Goal: Information Seeking & Learning: Compare options

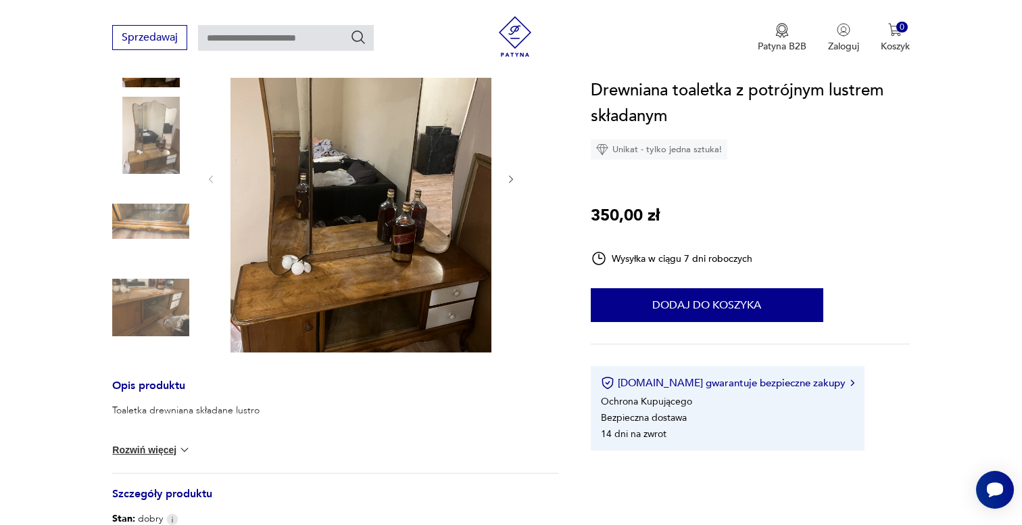
scroll to position [115, 0]
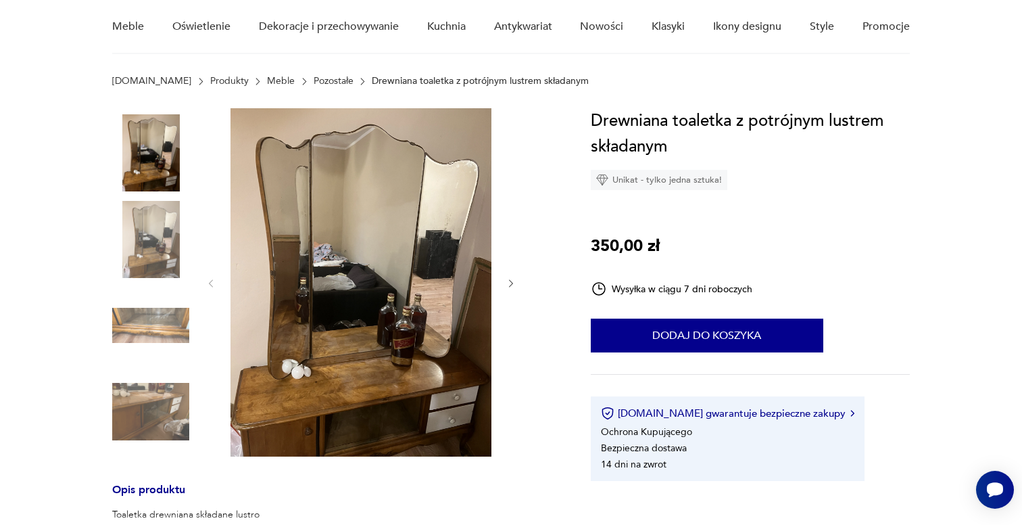
click at [367, 252] on img at bounding box center [361, 282] width 261 height 348
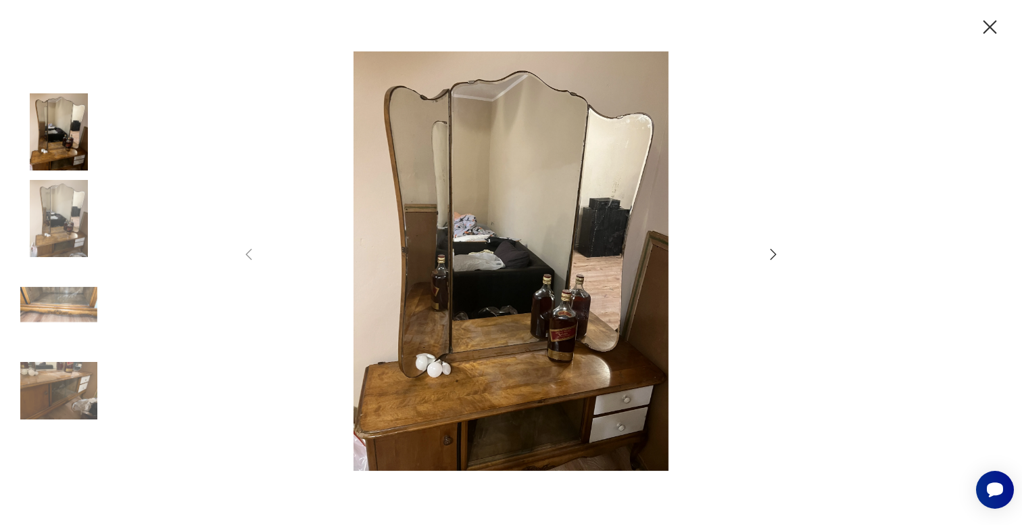
click at [769, 251] on icon "button" at bounding box center [773, 254] width 16 height 16
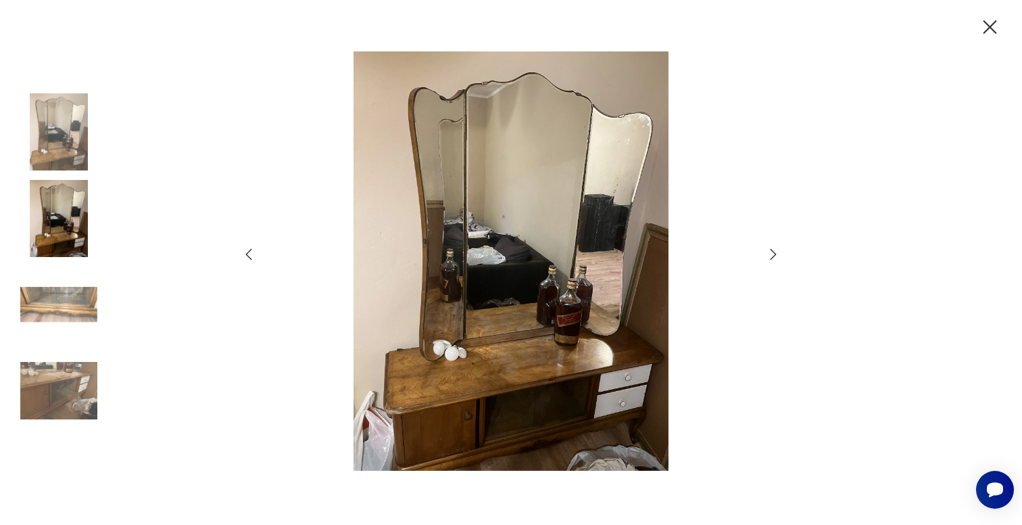
click at [769, 251] on icon "button" at bounding box center [773, 254] width 16 height 16
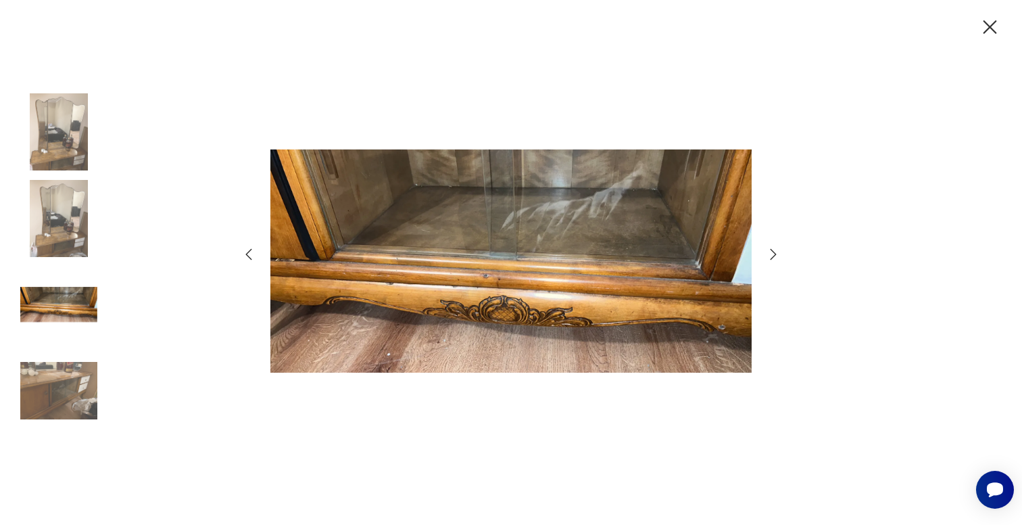
click at [769, 251] on icon "button" at bounding box center [773, 254] width 16 height 16
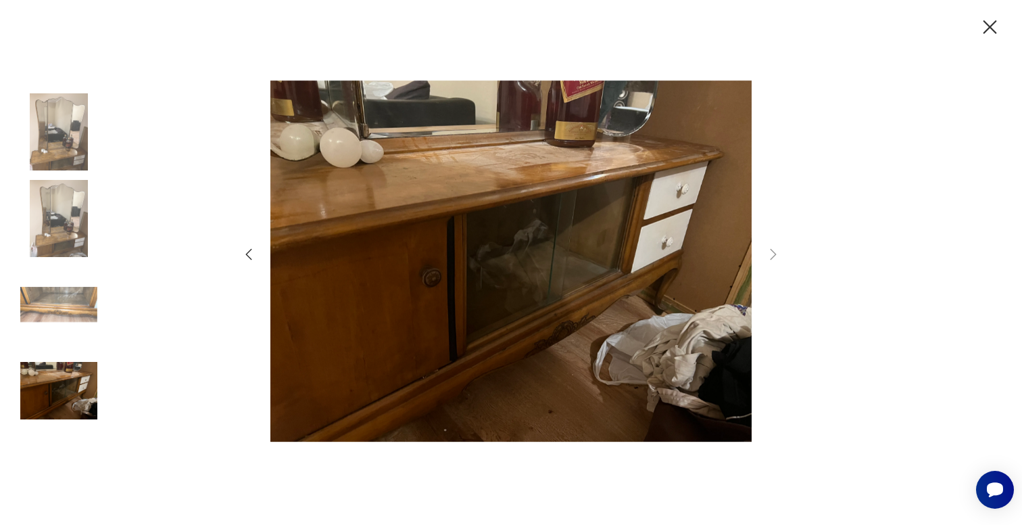
click at [249, 254] on icon "button" at bounding box center [249, 254] width 16 height 16
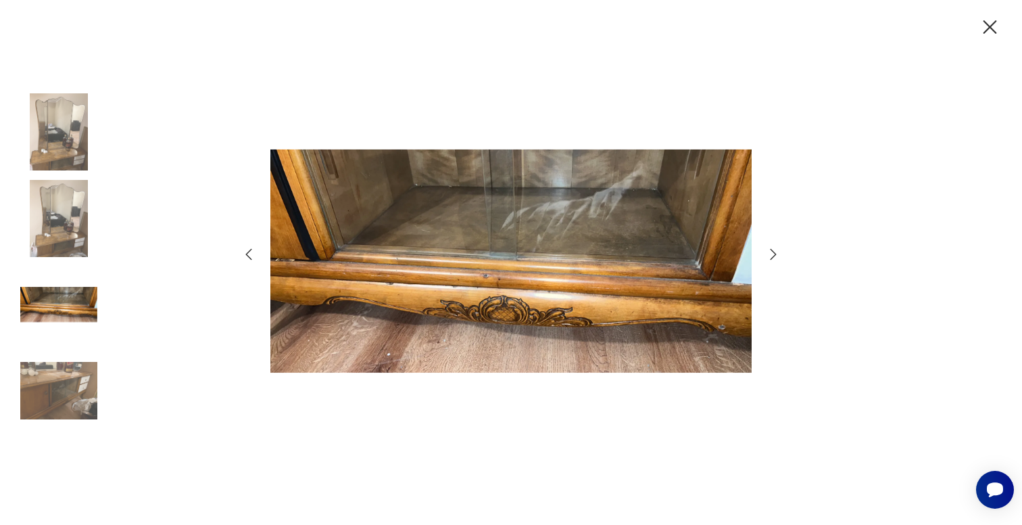
click at [249, 253] on icon "button" at bounding box center [249, 254] width 16 height 16
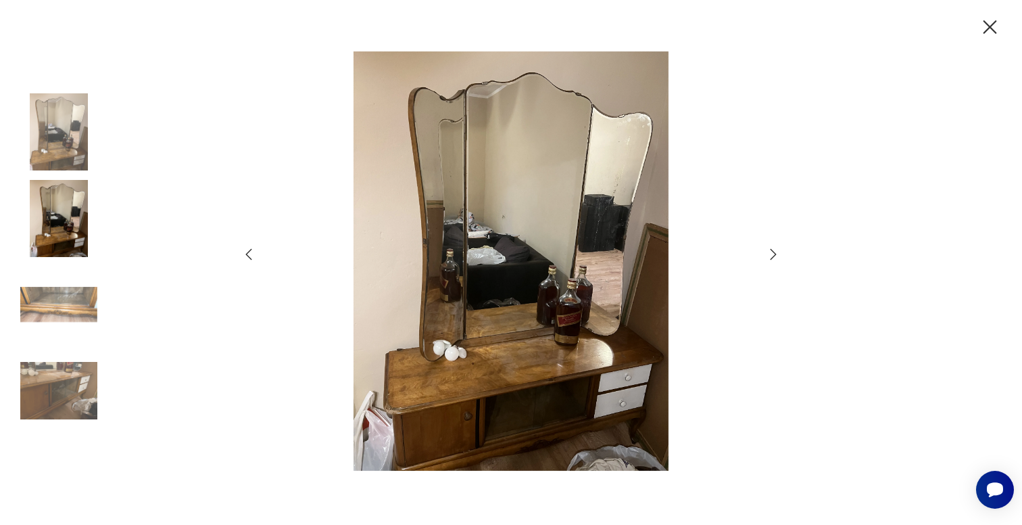
click at [531, 384] on img at bounding box center [510, 261] width 481 height 420
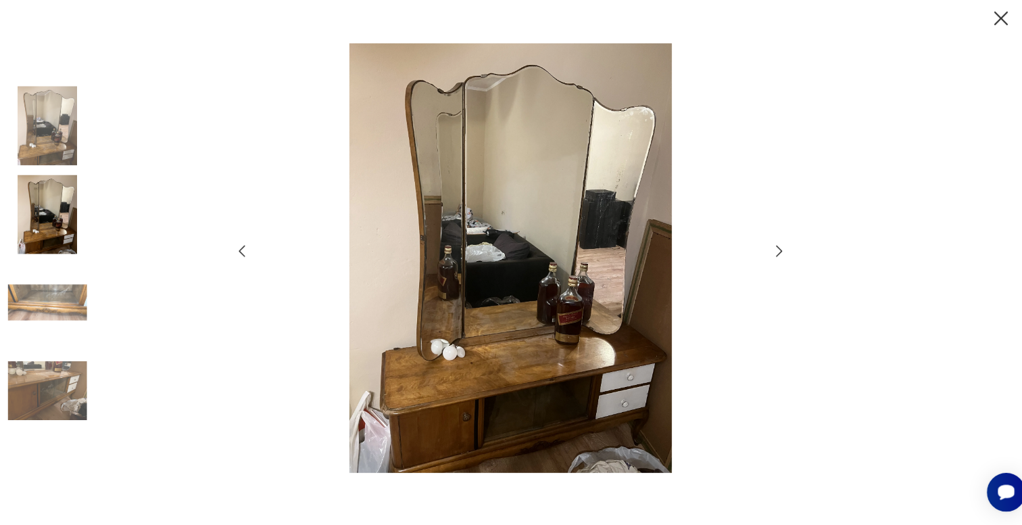
scroll to position [114, 0]
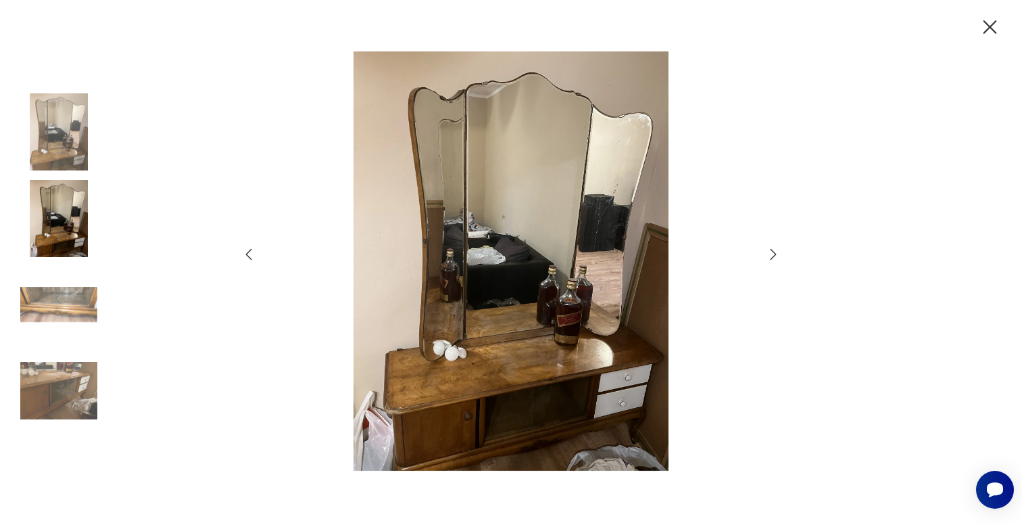
click at [986, 28] on icon "button" at bounding box center [990, 28] width 24 height 24
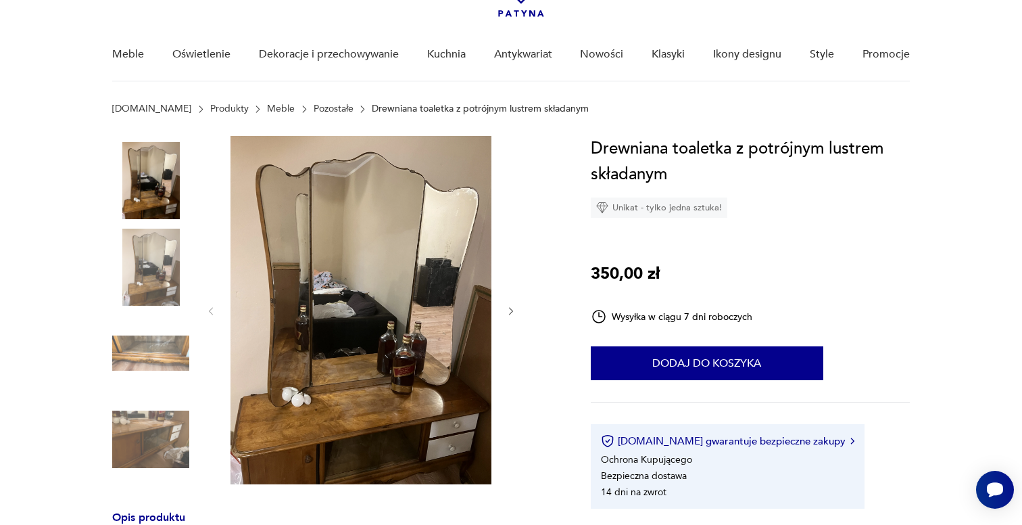
scroll to position [0, 0]
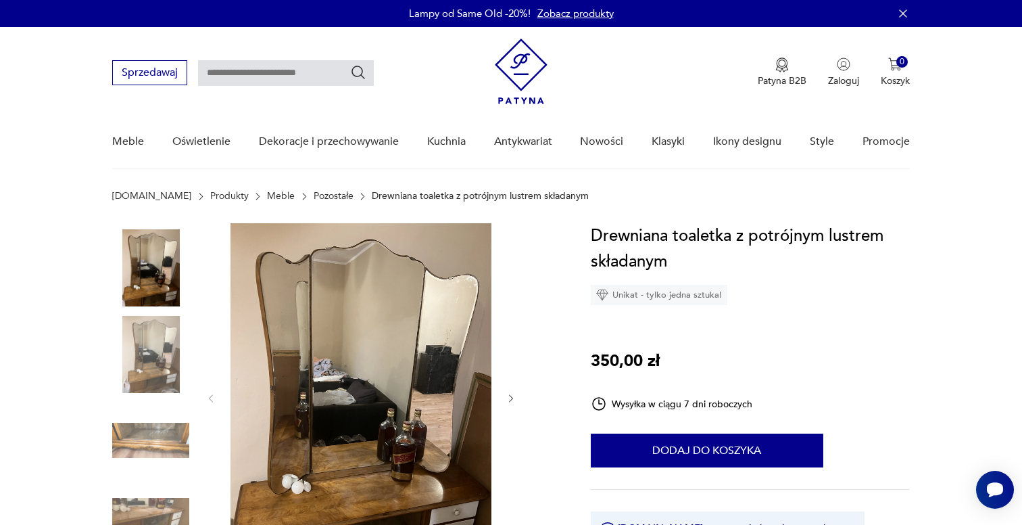
click at [314, 191] on link "Pozostałe" at bounding box center [334, 196] width 40 height 11
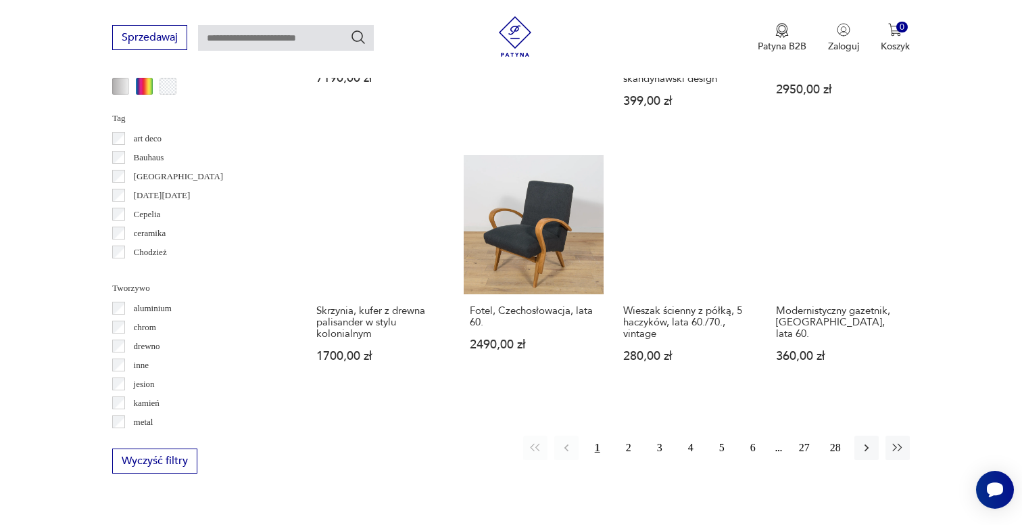
scroll to position [1284, 0]
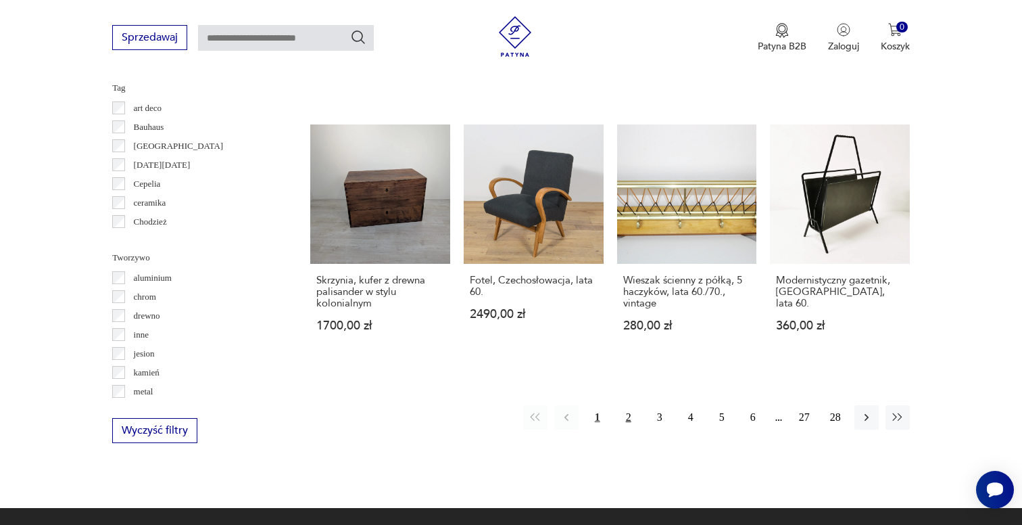
click at [623, 405] on button "2" at bounding box center [629, 417] width 24 height 24
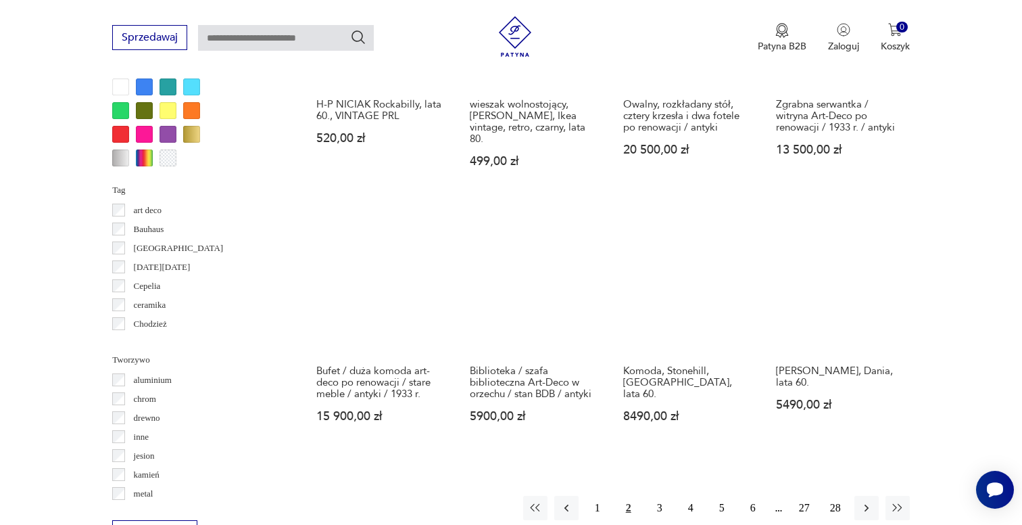
scroll to position [1240, 0]
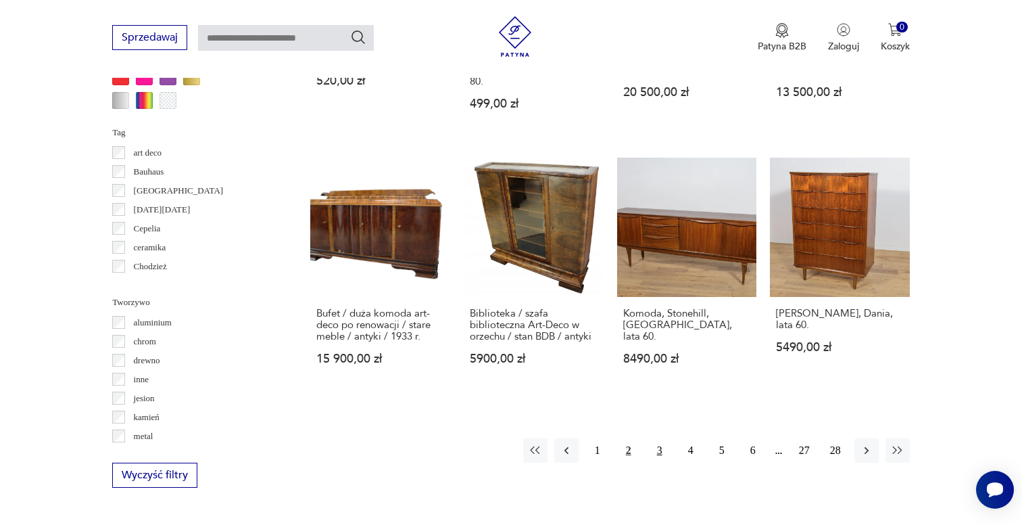
click at [656, 450] on button "3" at bounding box center [660, 450] width 24 height 24
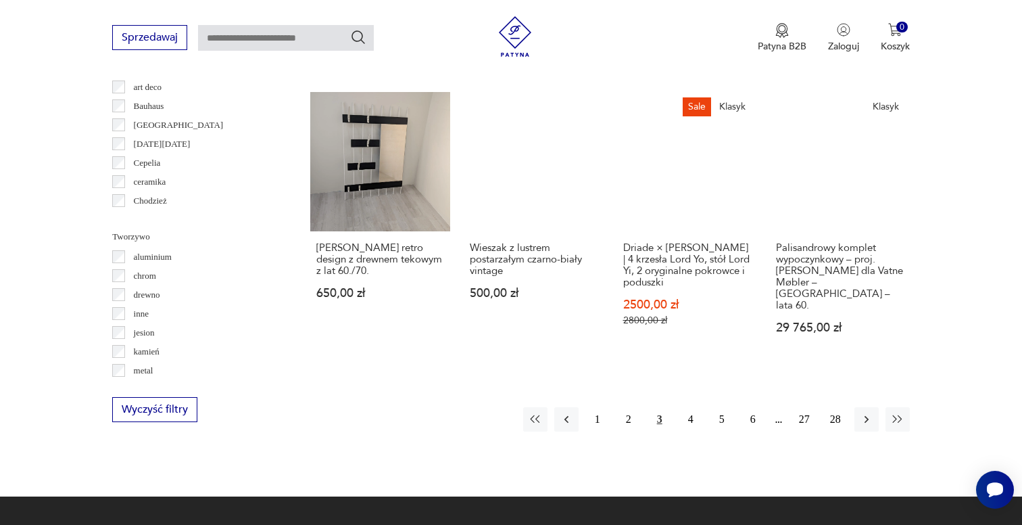
scroll to position [1370, 0]
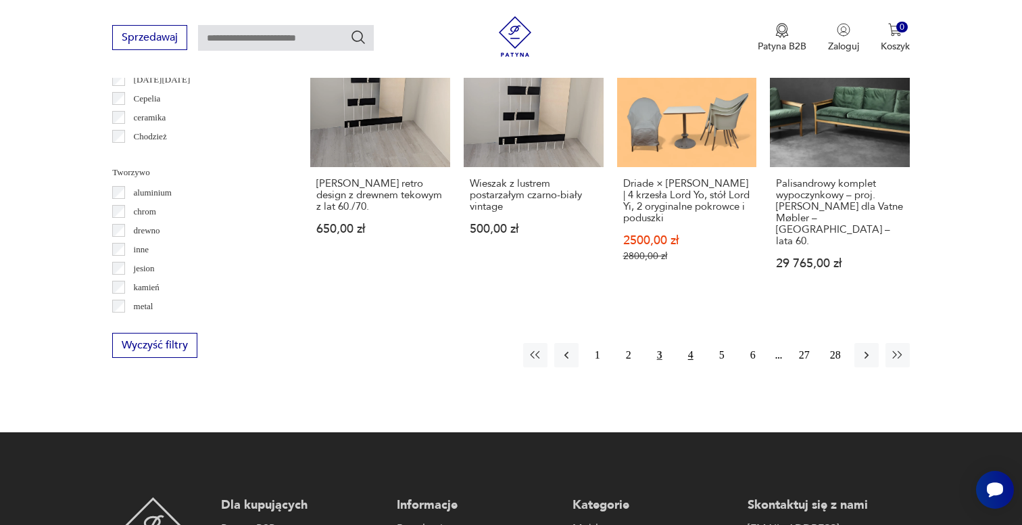
click at [683, 343] on button "4" at bounding box center [691, 355] width 24 height 24
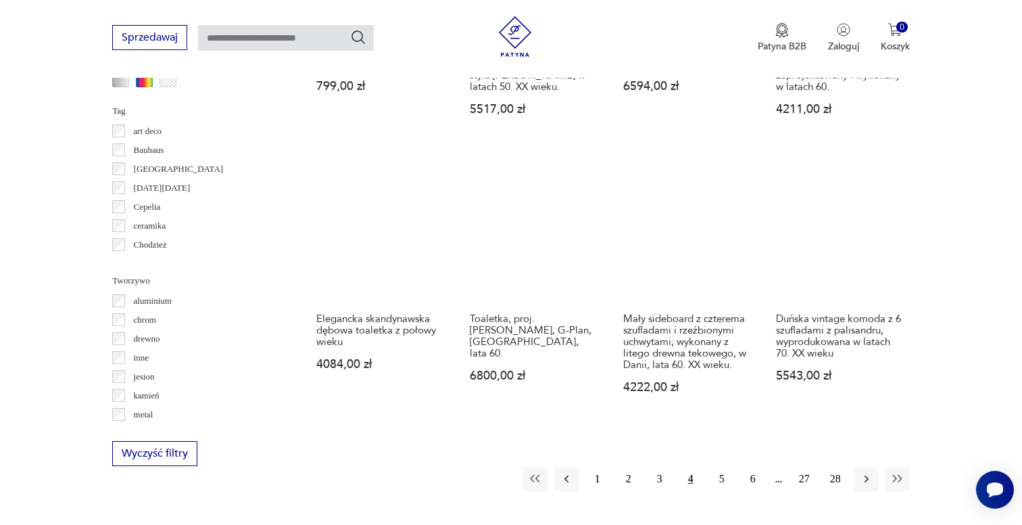
scroll to position [1261, 0]
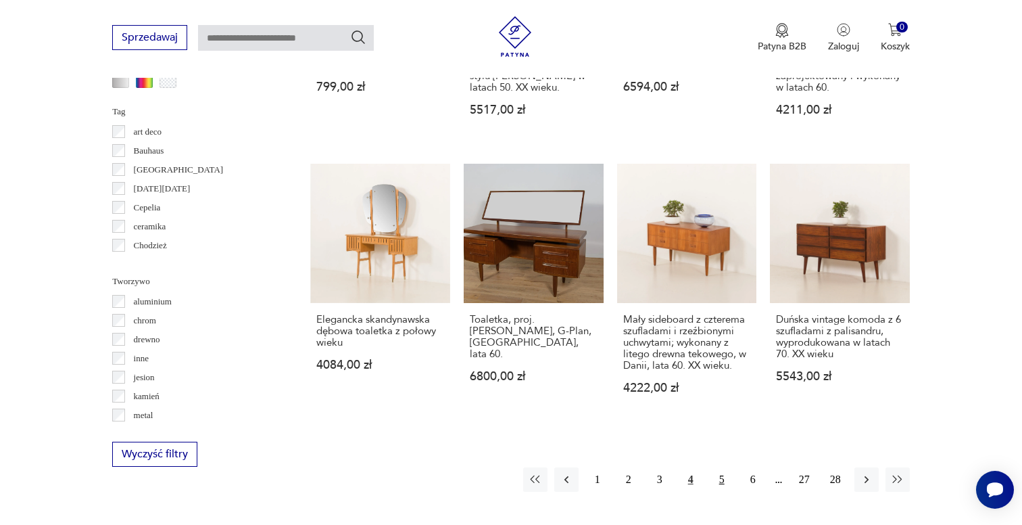
click at [715, 479] on button "5" at bounding box center [722, 479] width 24 height 24
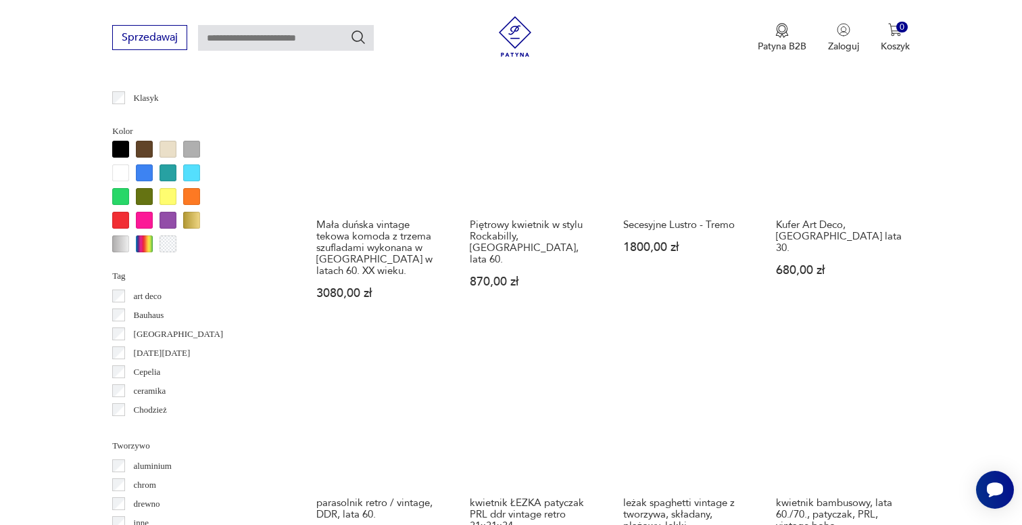
scroll to position [1253, 0]
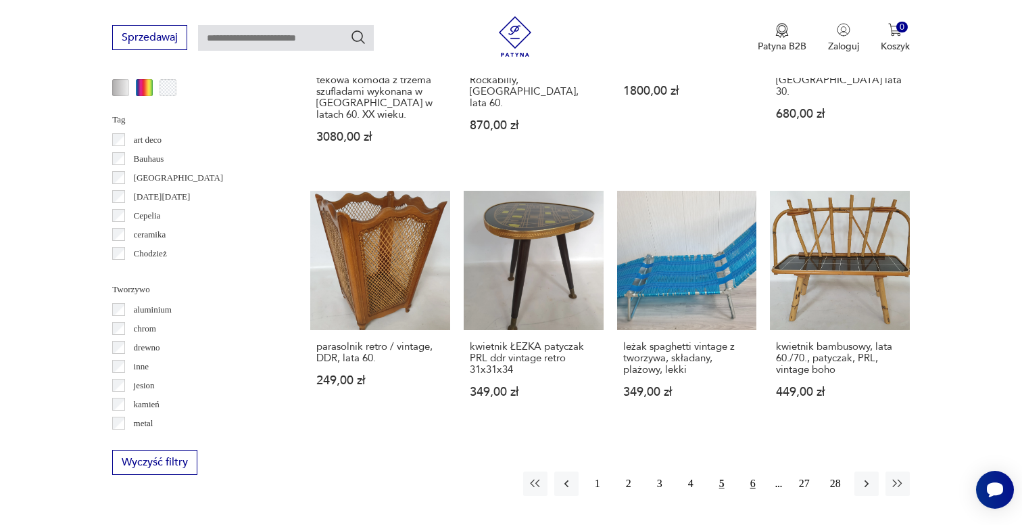
click at [756, 475] on button "6" at bounding box center [753, 483] width 24 height 24
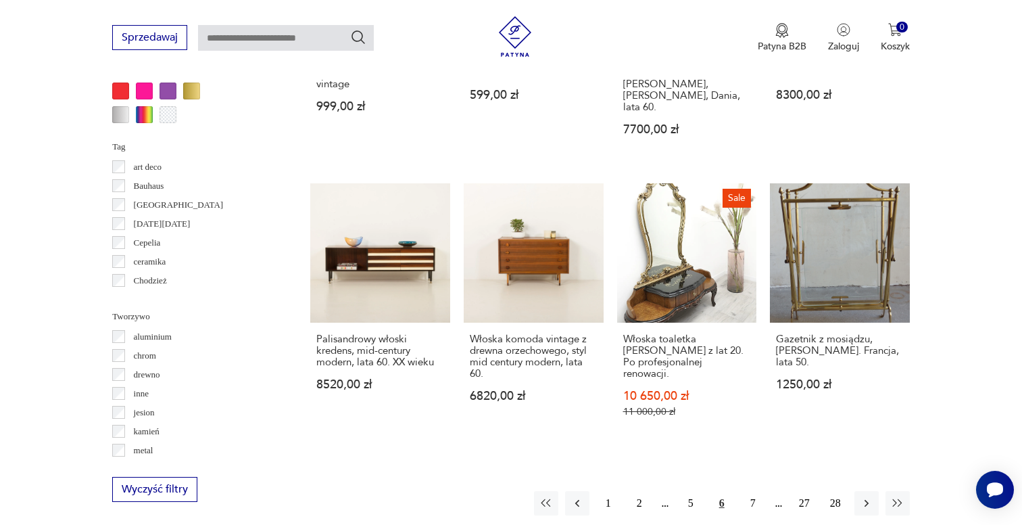
scroll to position [1270, 0]
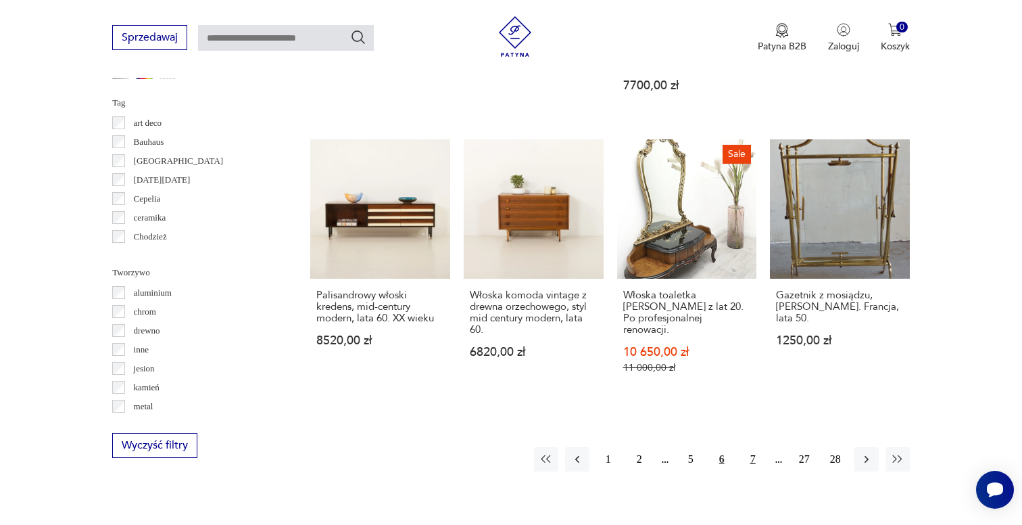
click at [749, 447] on button "7" at bounding box center [753, 459] width 24 height 24
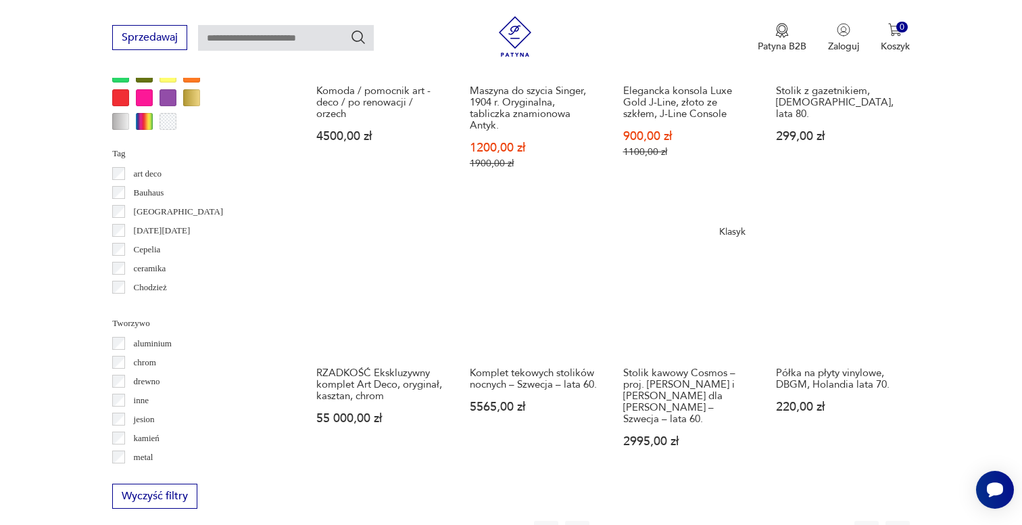
scroll to position [1235, 0]
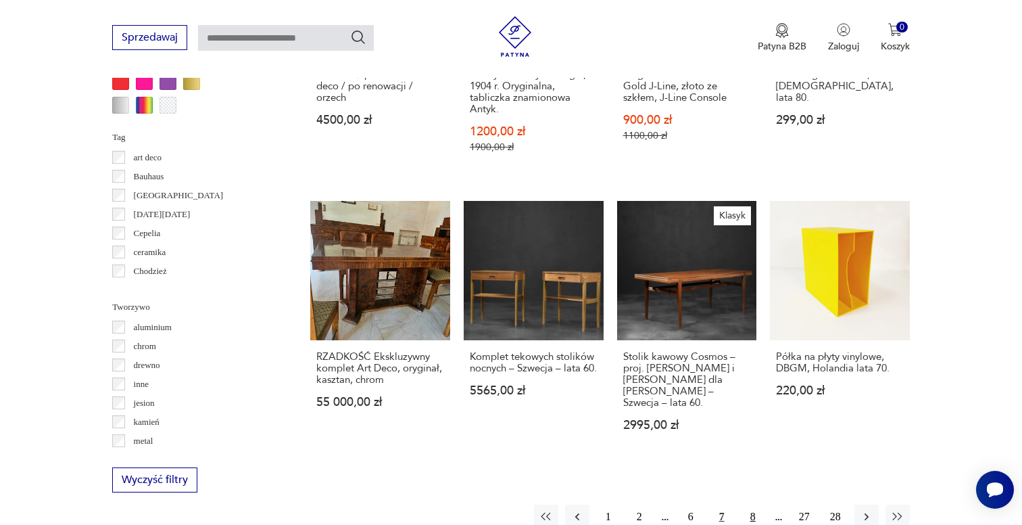
click at [750, 504] on button "8" at bounding box center [753, 516] width 24 height 24
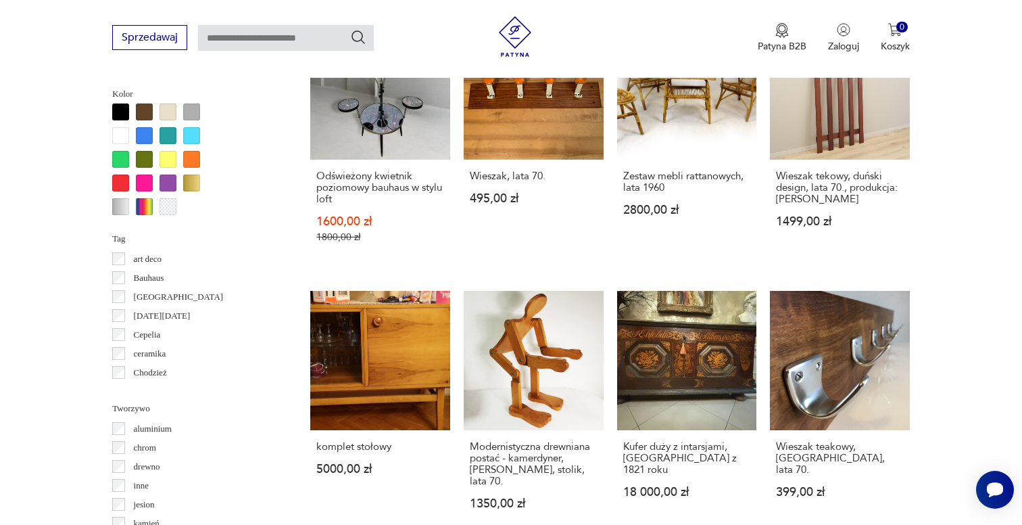
scroll to position [1247, 0]
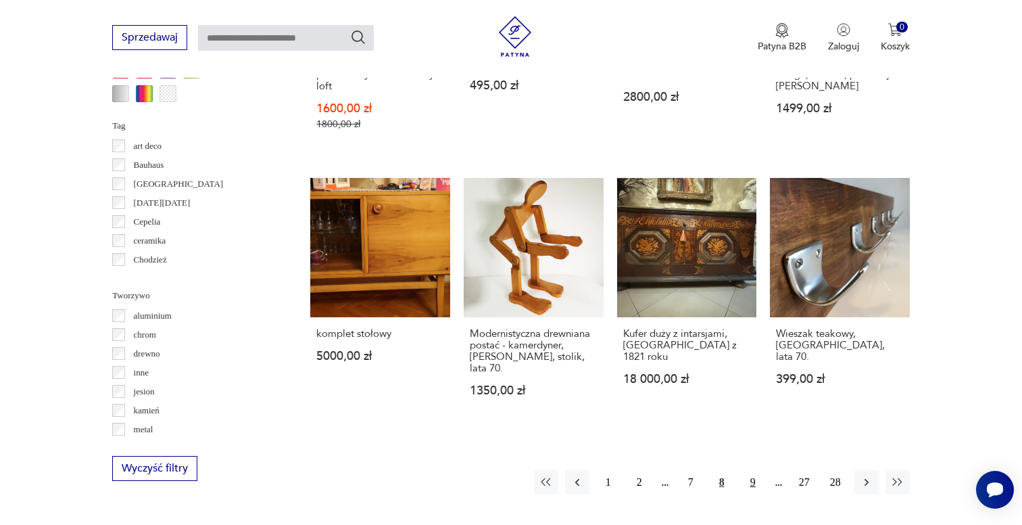
click at [747, 470] on button "9" at bounding box center [753, 482] width 24 height 24
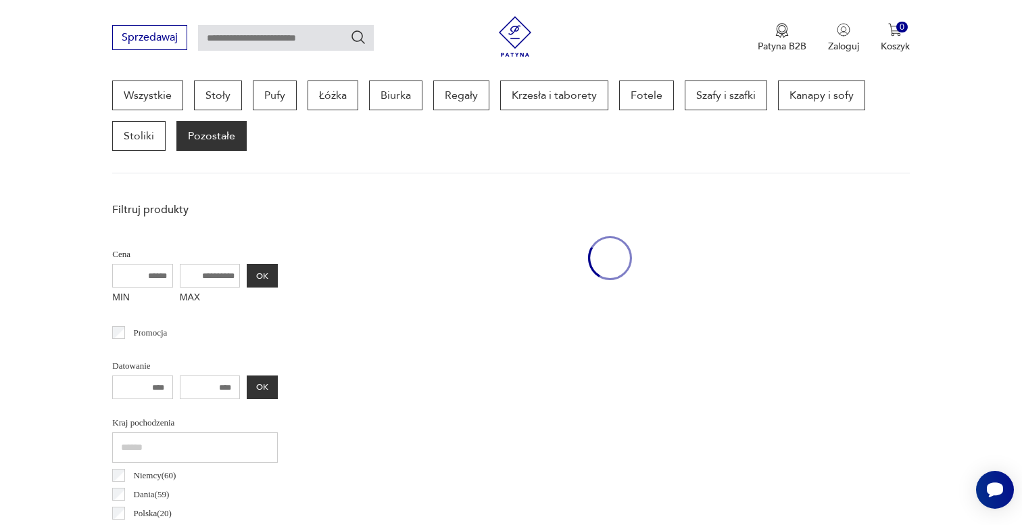
scroll to position [359, 0]
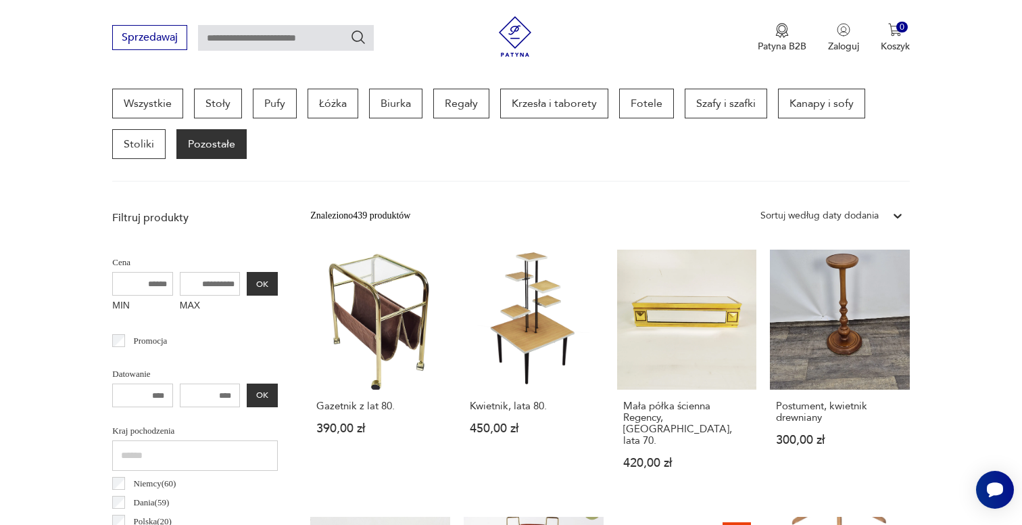
scroll to position [1247, 0]
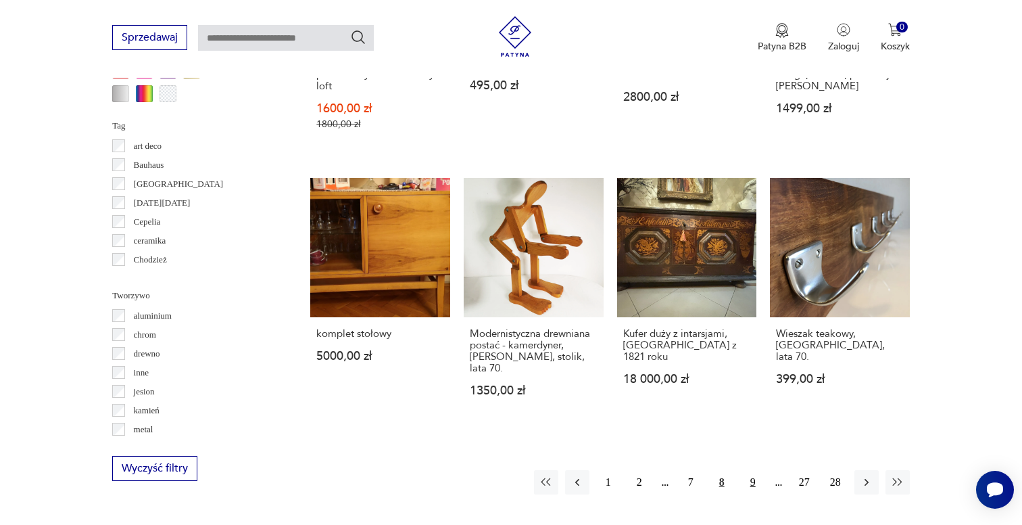
click at [755, 470] on button "9" at bounding box center [753, 482] width 24 height 24
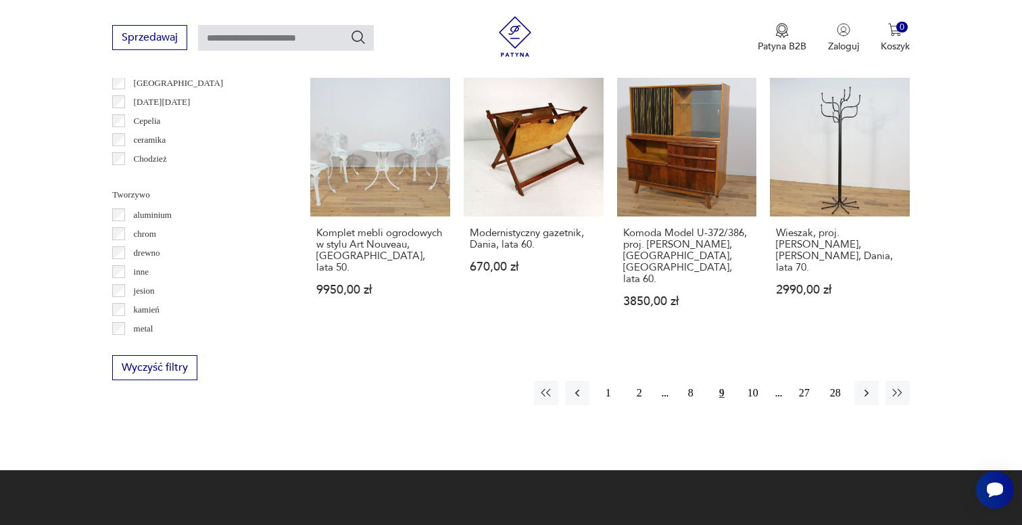
scroll to position [1434, 0]
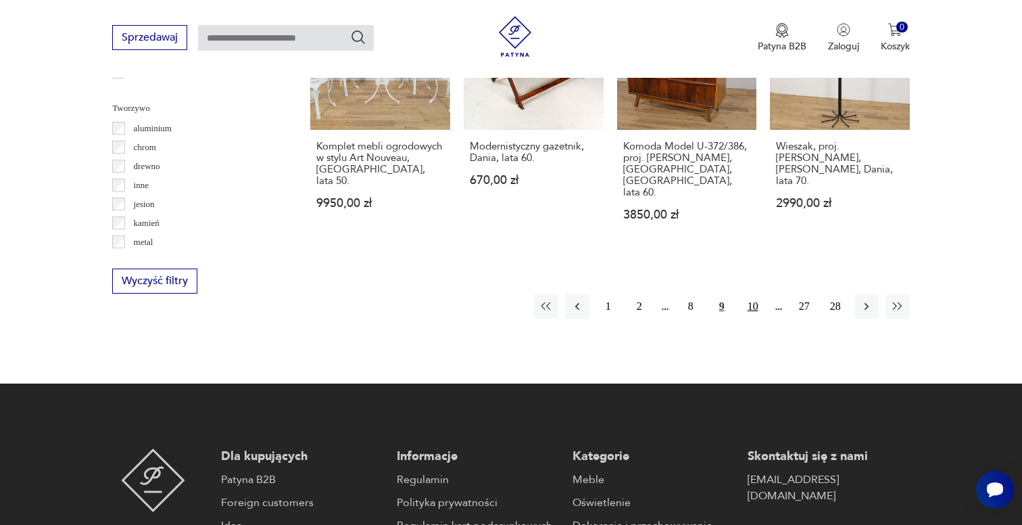
click at [754, 294] on button "10" at bounding box center [753, 306] width 24 height 24
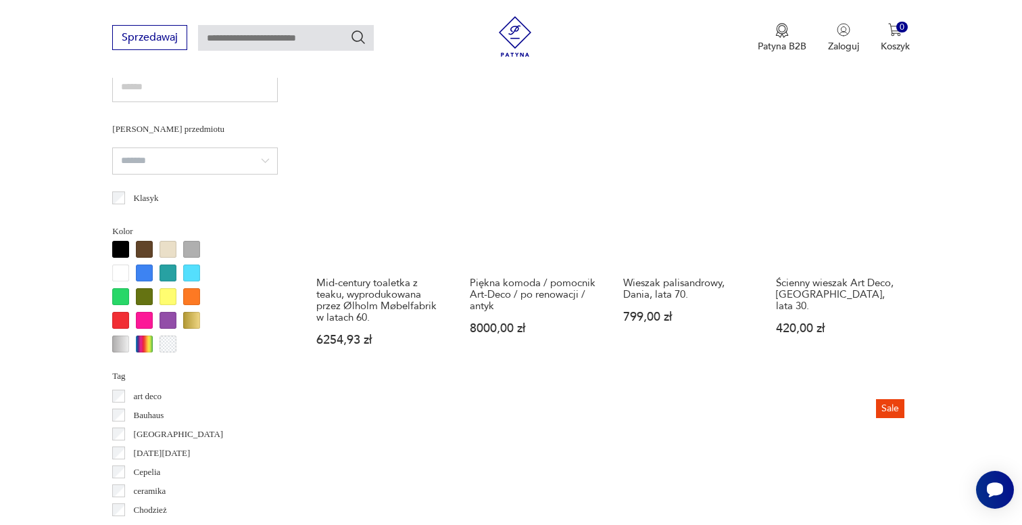
scroll to position [1198, 0]
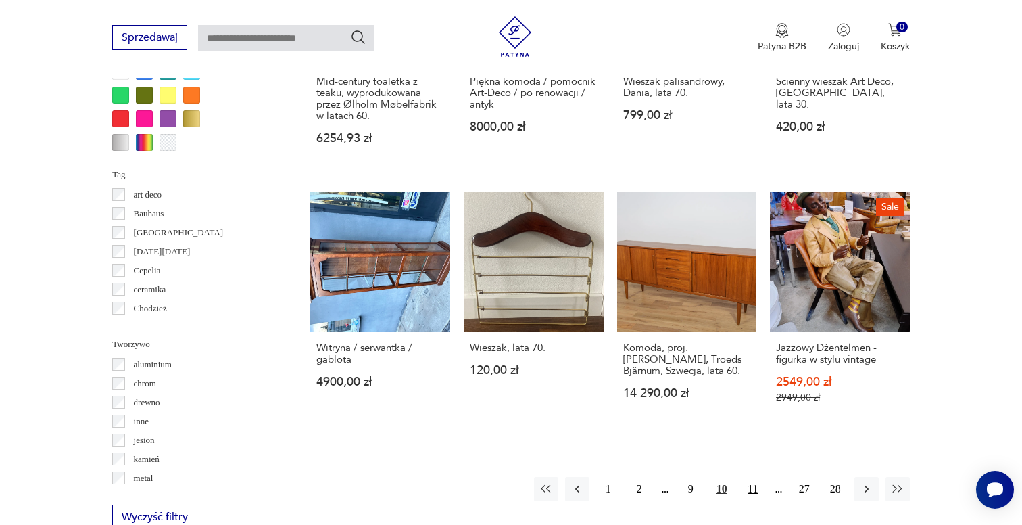
click at [753, 487] on button "11" at bounding box center [753, 489] width 24 height 24
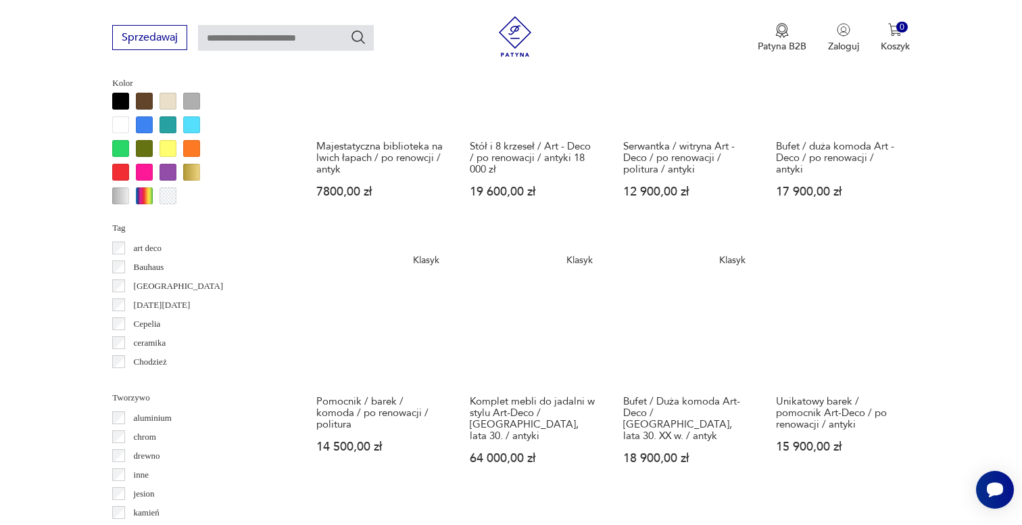
scroll to position [1201, 0]
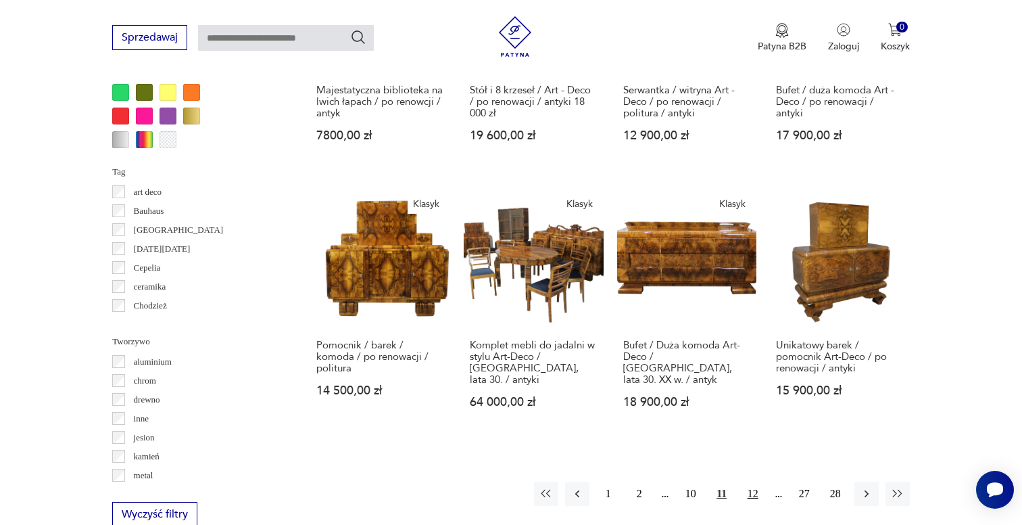
click at [750, 481] on button "12" at bounding box center [753, 493] width 24 height 24
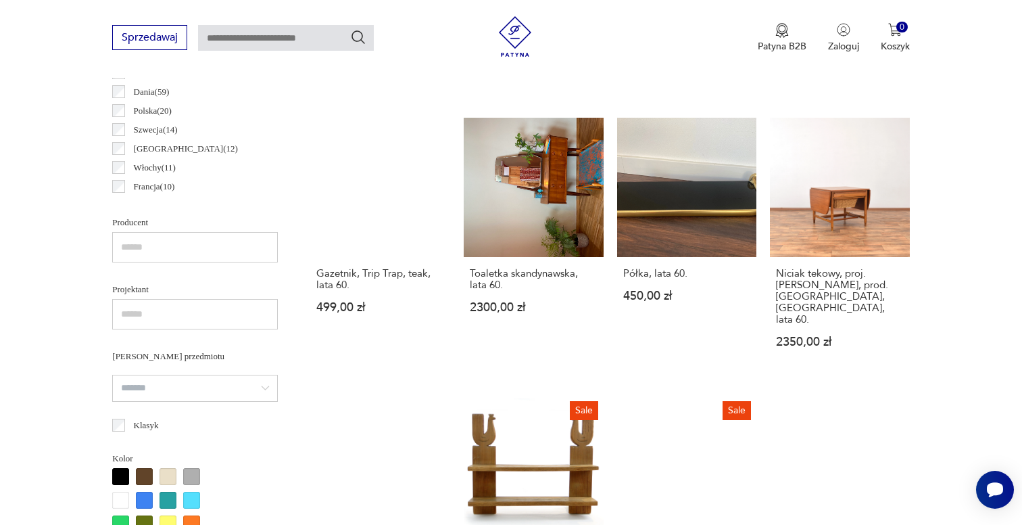
scroll to position [716, 0]
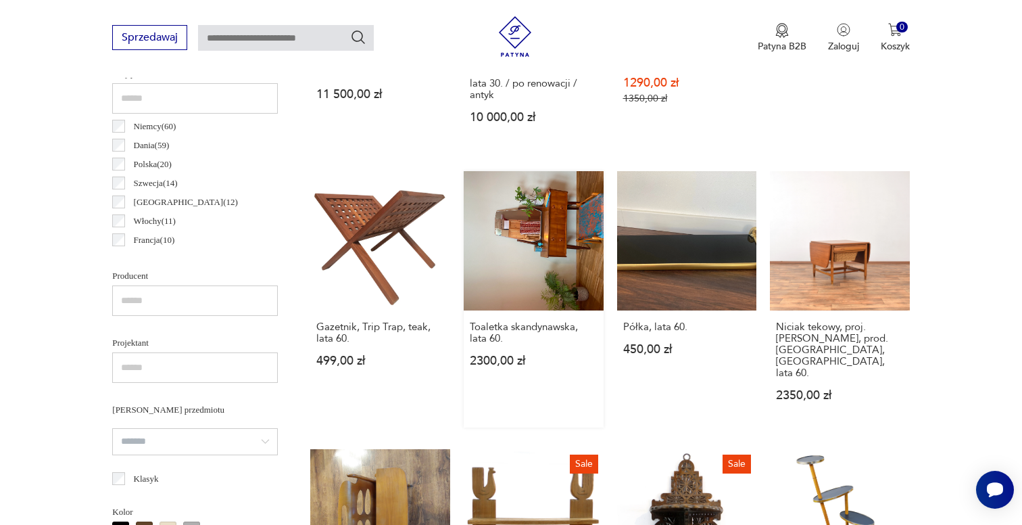
click at [569, 203] on link "Toaletka skandynawska, lata 60. 2300,00 zł" at bounding box center [534, 299] width 140 height 257
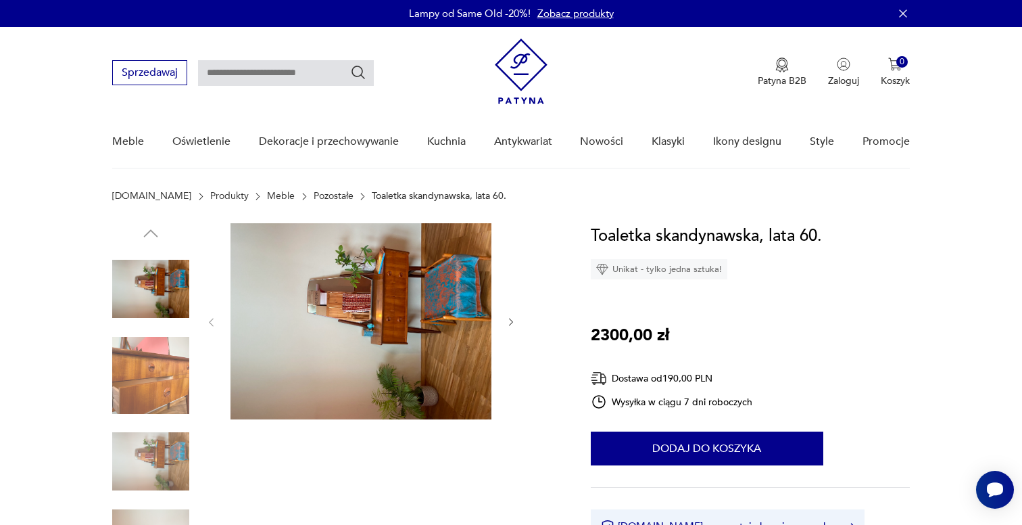
click at [379, 292] on img at bounding box center [361, 321] width 261 height 196
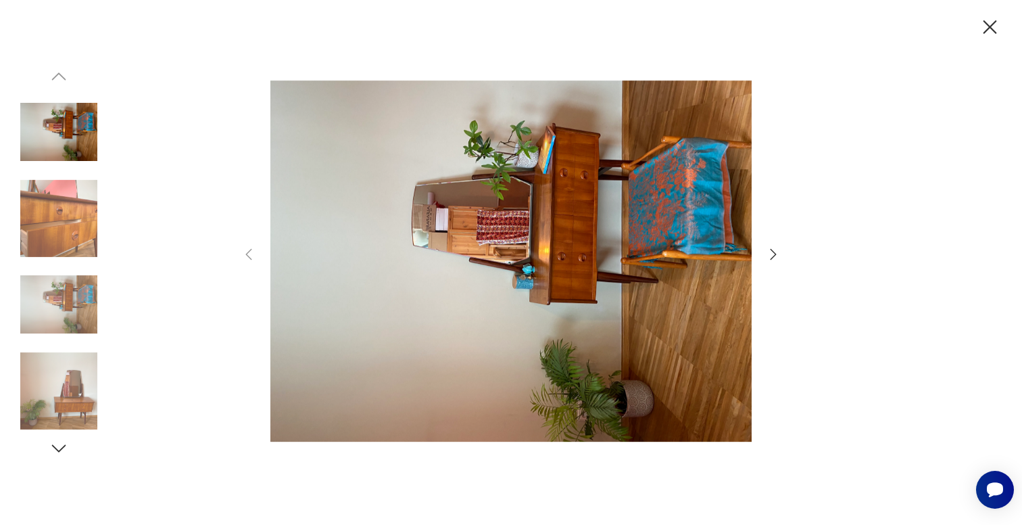
click at [772, 255] on icon "button" at bounding box center [773, 254] width 16 height 16
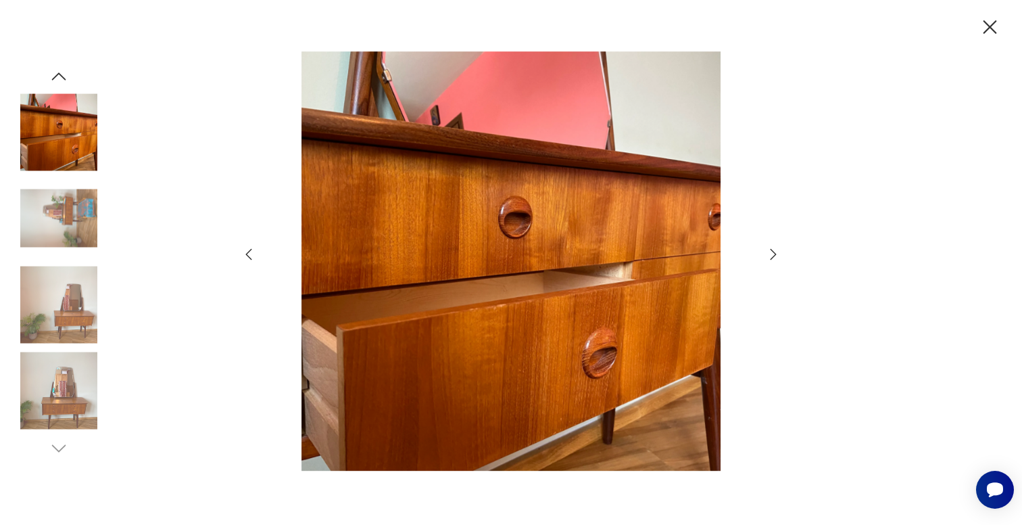
click at [771, 255] on icon "button" at bounding box center [773, 254] width 16 height 16
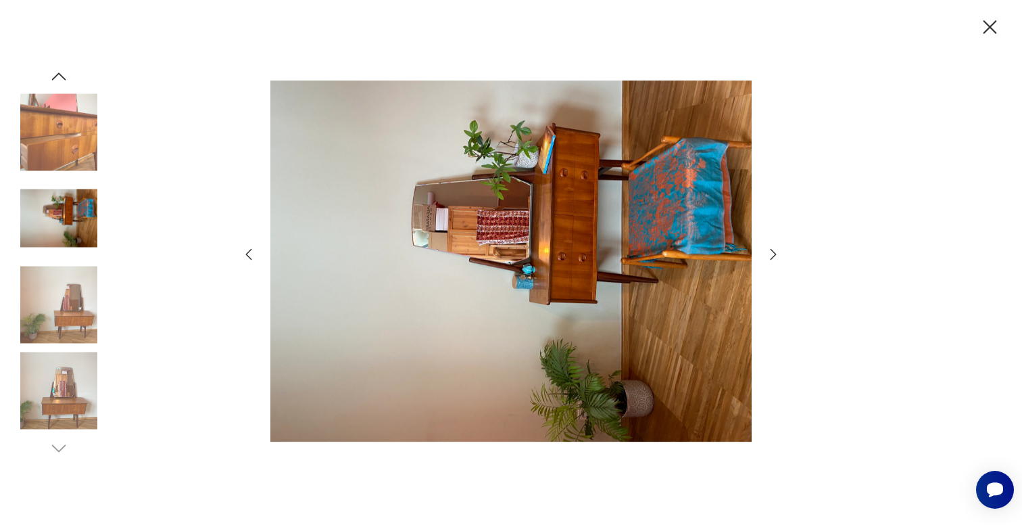
click at [771, 255] on icon "button" at bounding box center [773, 254] width 16 height 16
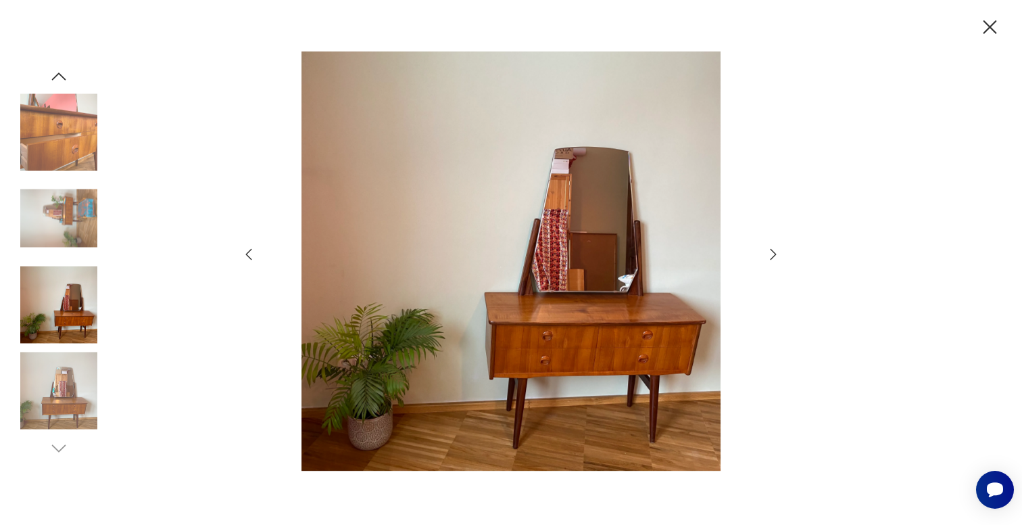
click at [980, 27] on icon "button" at bounding box center [990, 28] width 24 height 24
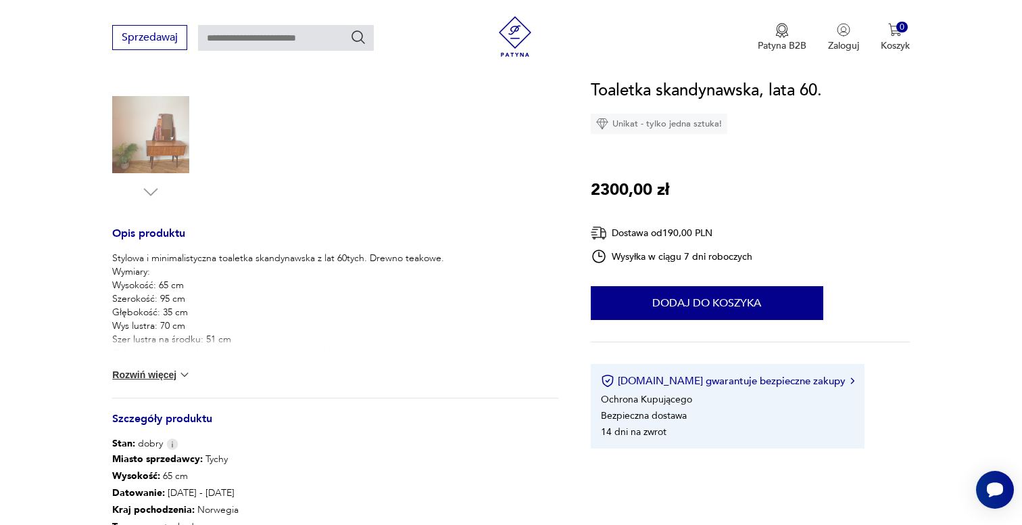
scroll to position [443, 0]
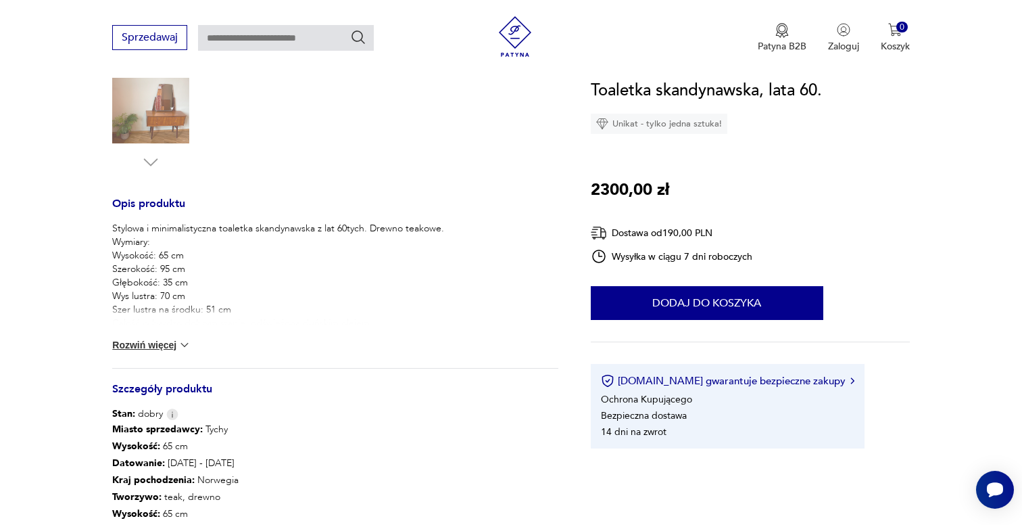
click at [162, 343] on button "Rozwiń więcej" at bounding box center [151, 345] width 78 height 14
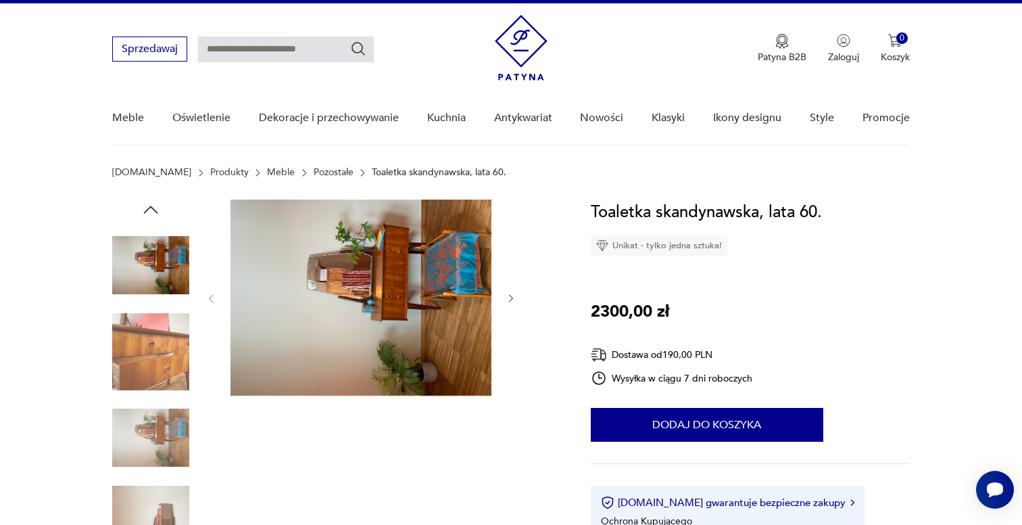
scroll to position [0, 0]
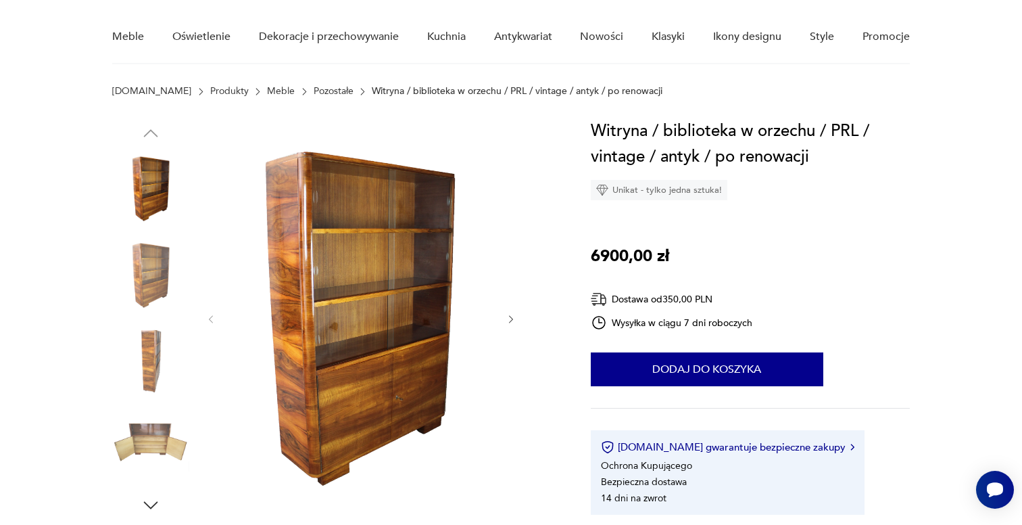
scroll to position [105, 0]
click at [431, 252] on img at bounding box center [361, 318] width 261 height 400
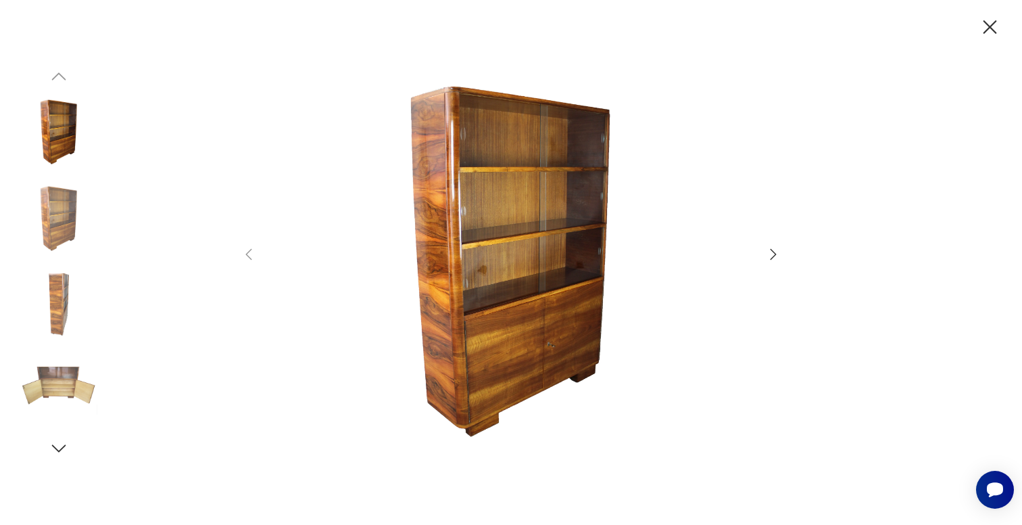
click at [774, 253] on icon "button" at bounding box center [774, 254] width 6 height 11
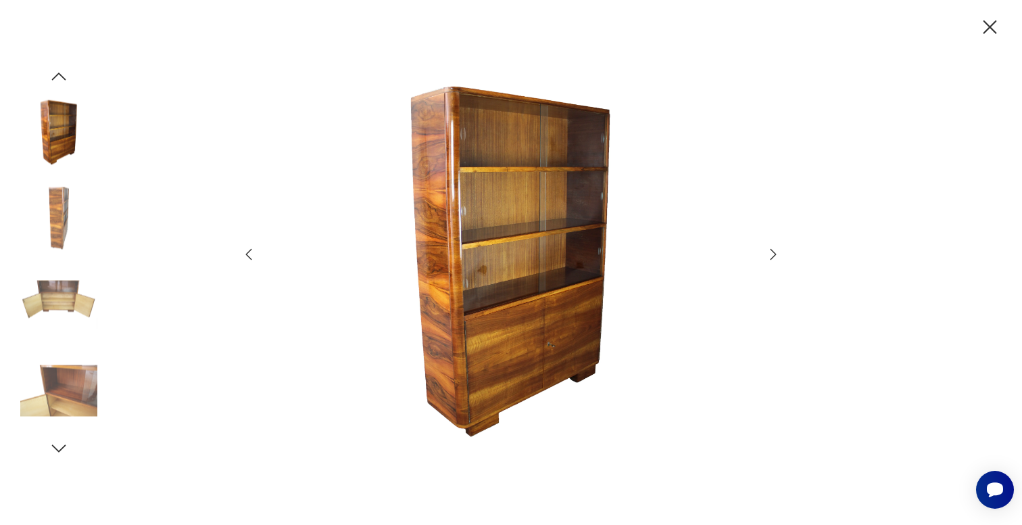
click at [774, 253] on icon "button" at bounding box center [774, 254] width 6 height 11
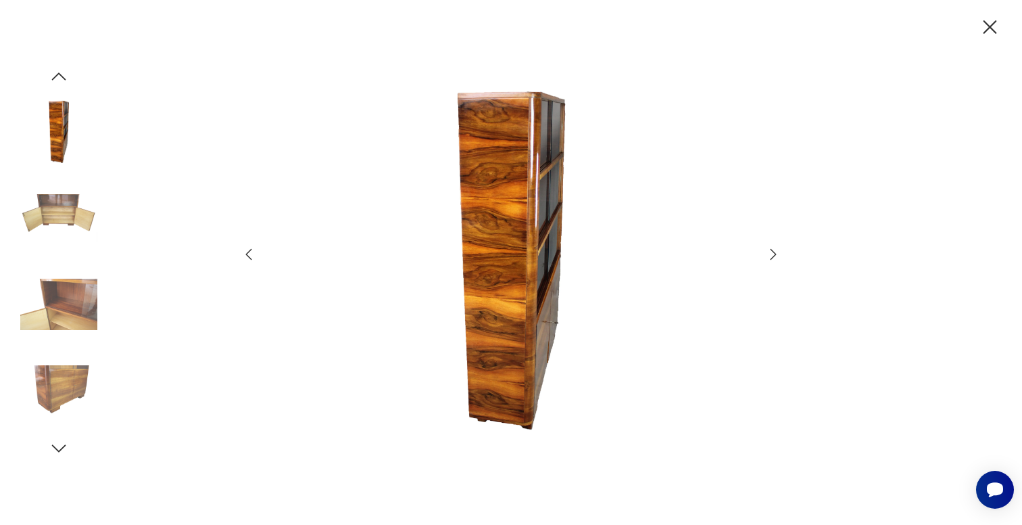
click at [774, 253] on icon "button" at bounding box center [773, 254] width 16 height 16
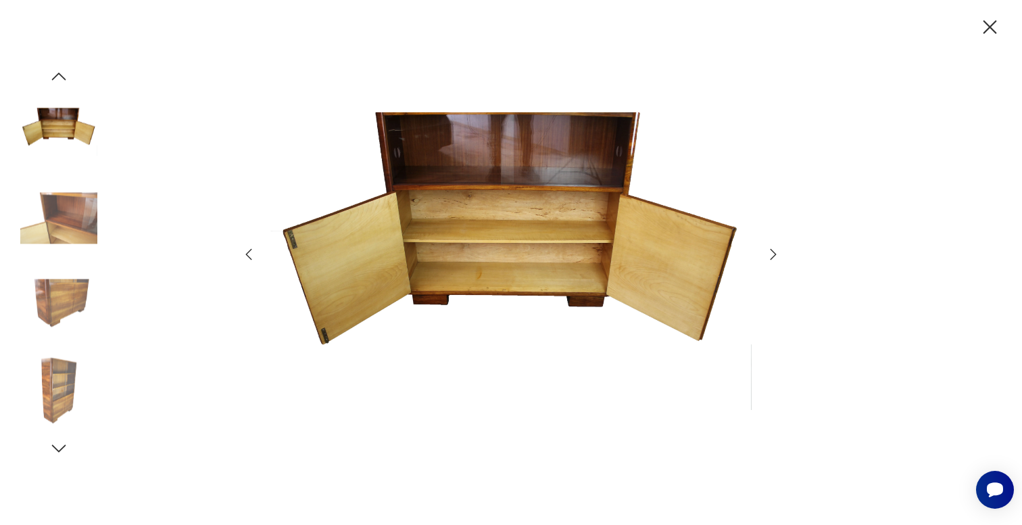
click at [774, 253] on icon "button" at bounding box center [773, 254] width 16 height 16
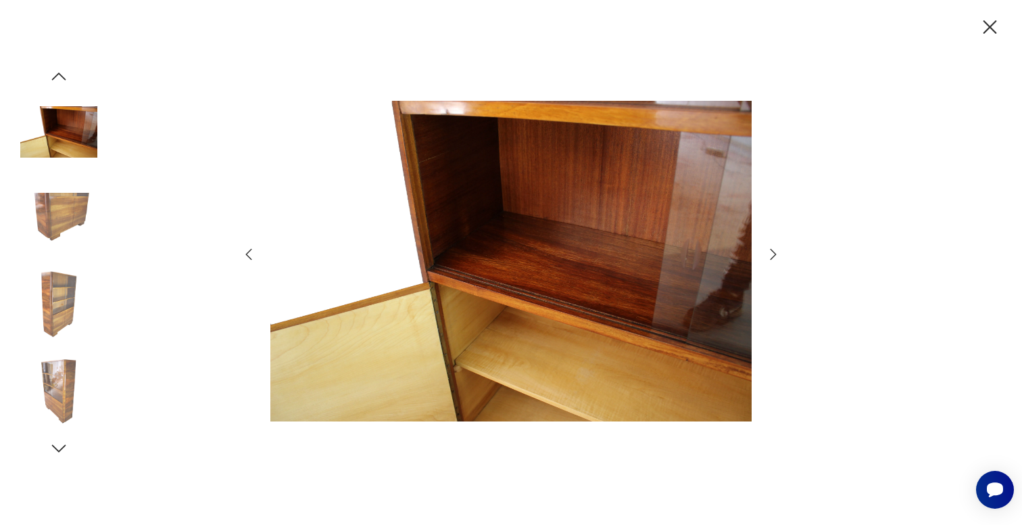
click at [774, 253] on icon "button" at bounding box center [773, 254] width 16 height 16
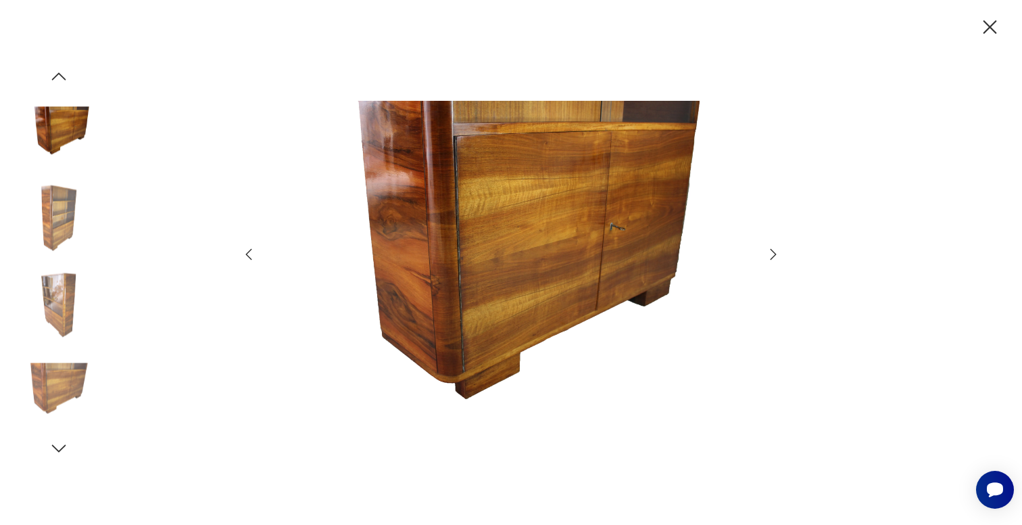
click at [774, 253] on icon "button" at bounding box center [773, 254] width 16 height 16
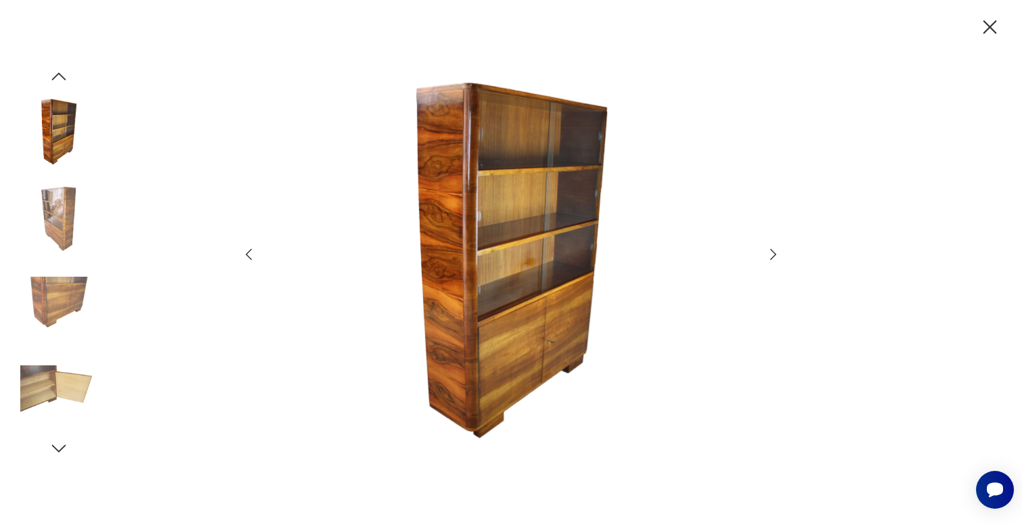
click at [774, 253] on icon "button" at bounding box center [773, 254] width 16 height 16
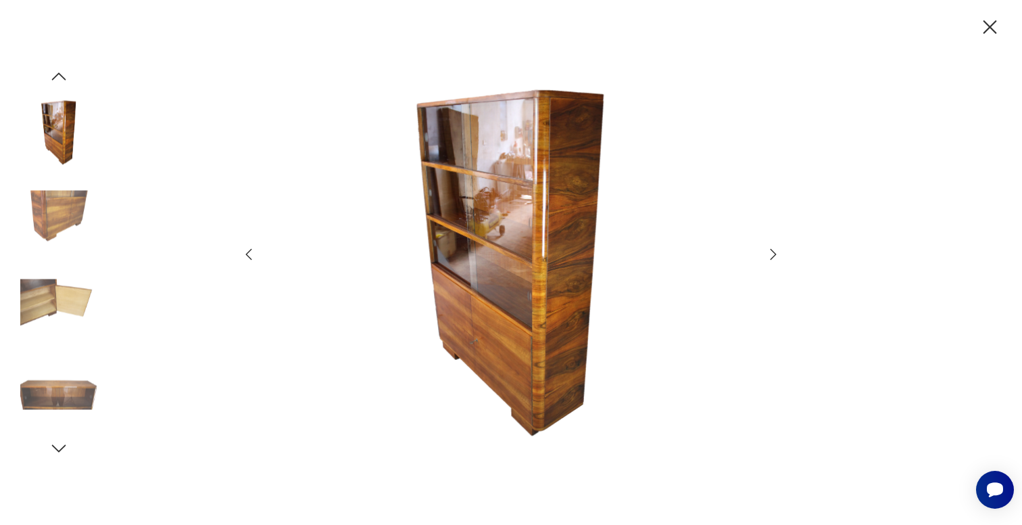
click at [990, 26] on icon "button" at bounding box center [991, 27] width 14 height 14
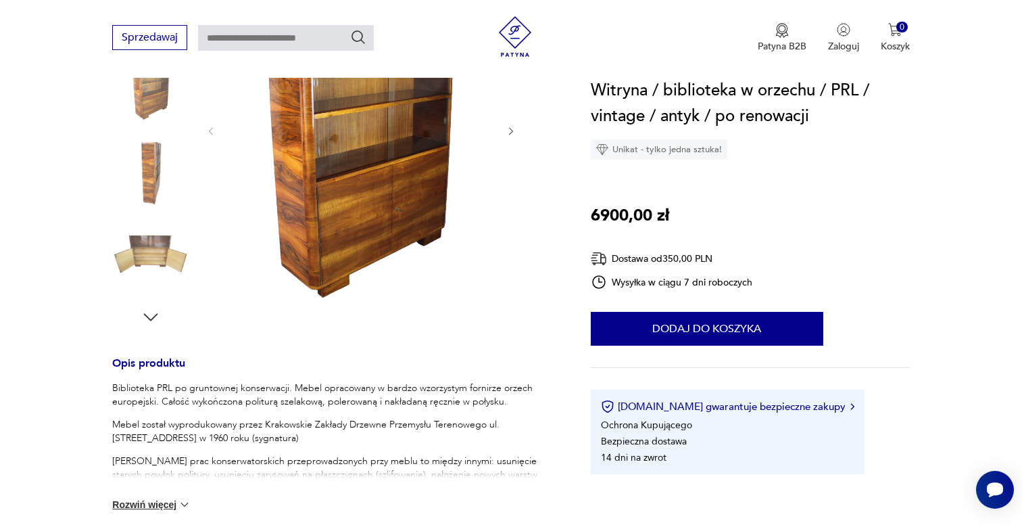
scroll to position [410, 0]
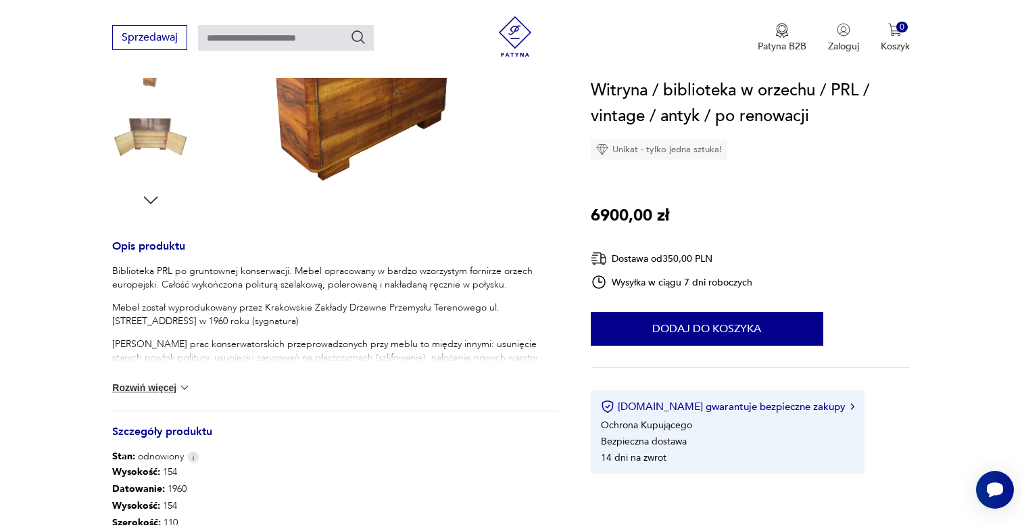
click at [175, 383] on button "Rozwiń więcej" at bounding box center [151, 388] width 78 height 14
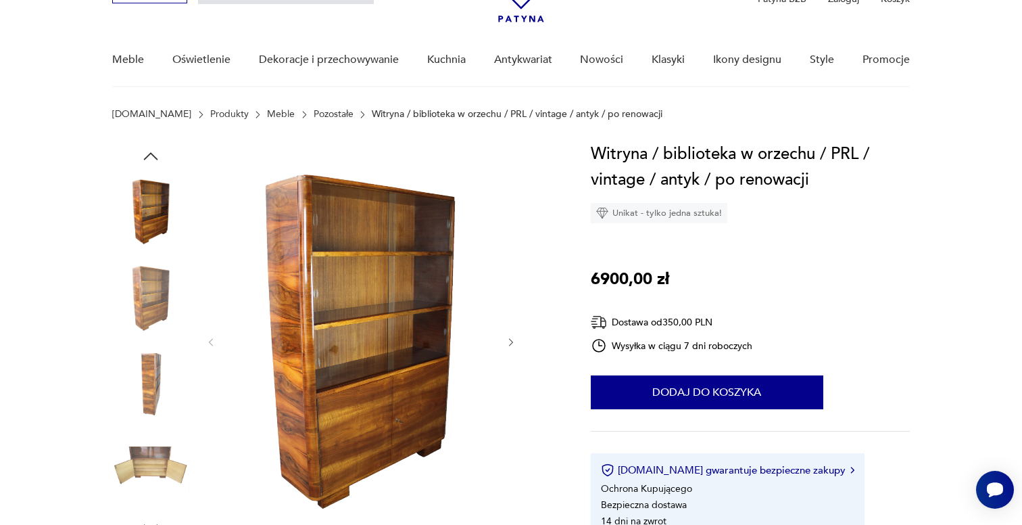
scroll to position [110, 0]
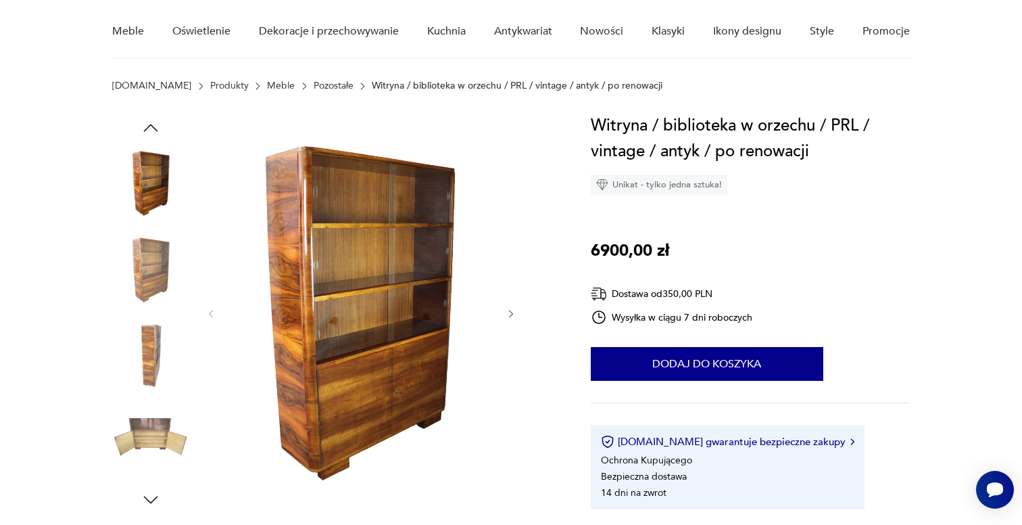
click at [510, 312] on icon "button" at bounding box center [511, 313] width 11 height 11
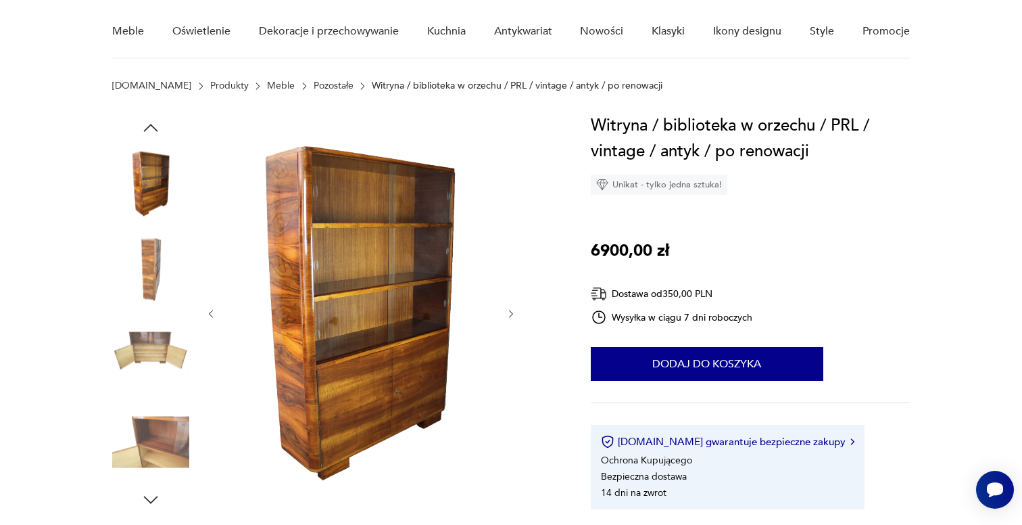
click at [510, 312] on icon "button" at bounding box center [511, 313] width 11 height 11
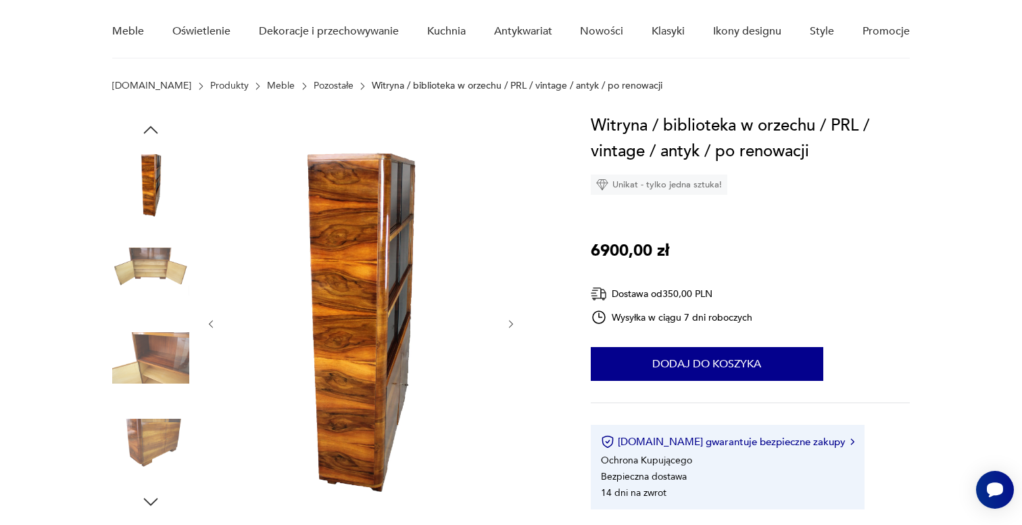
click at [510, 314] on div at bounding box center [361, 324] width 311 height 422
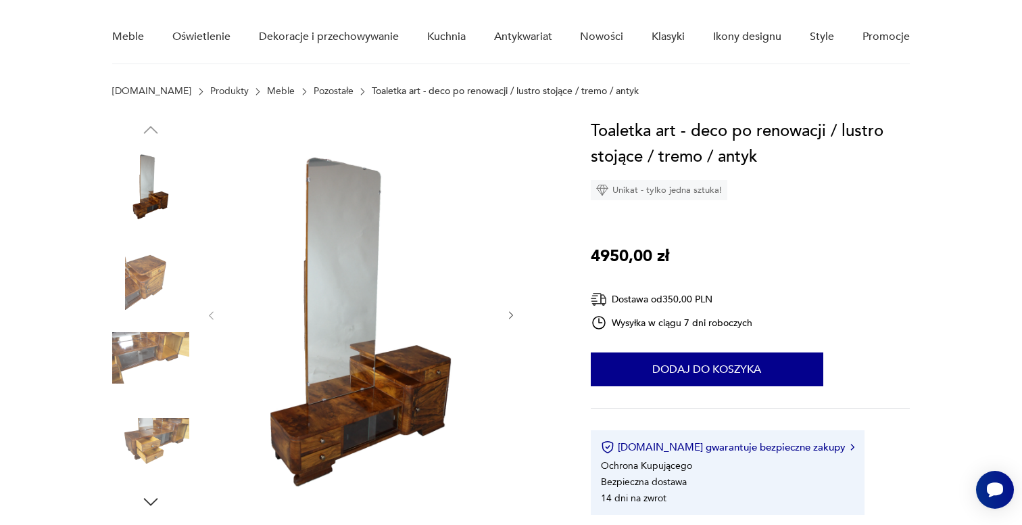
scroll to position [155, 0]
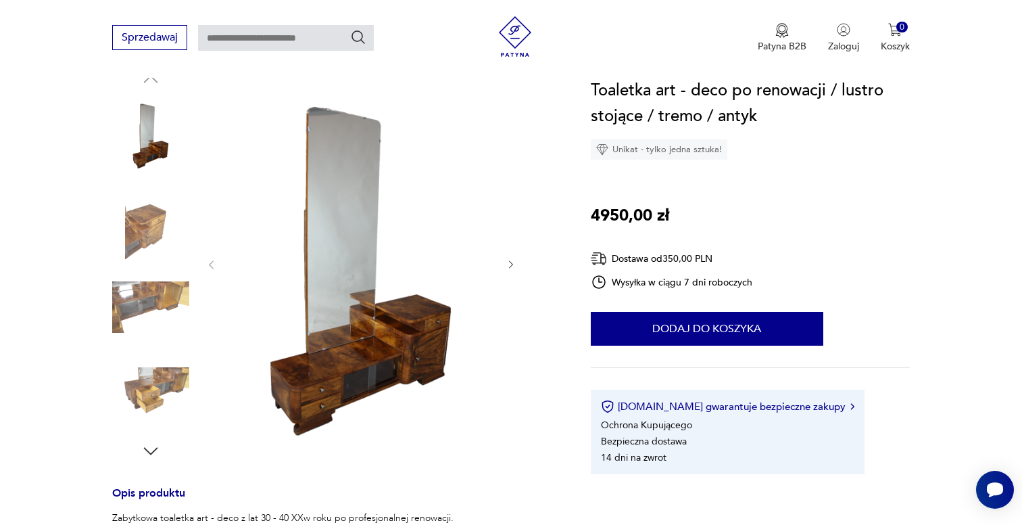
click at [508, 261] on icon "button" at bounding box center [511, 264] width 11 height 11
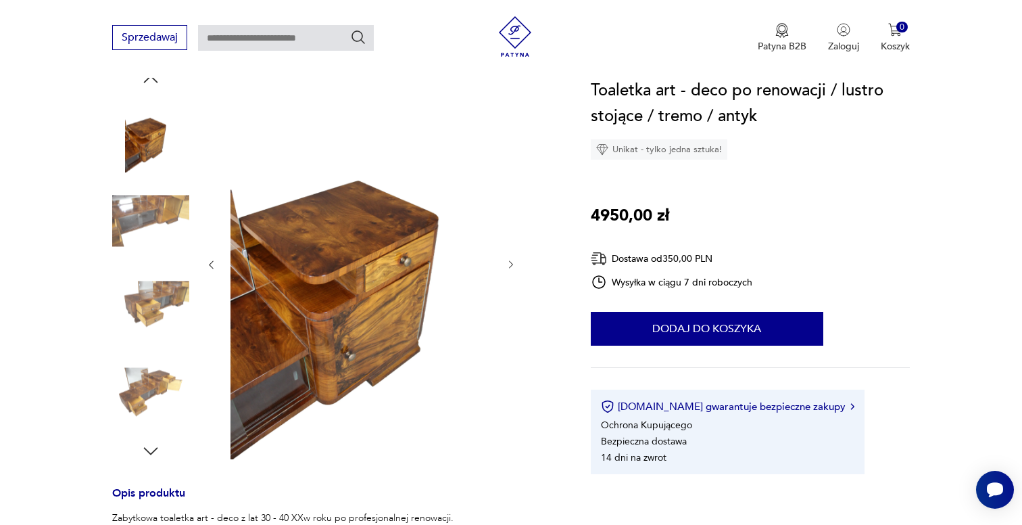
click at [507, 261] on icon "button" at bounding box center [511, 264] width 11 height 11
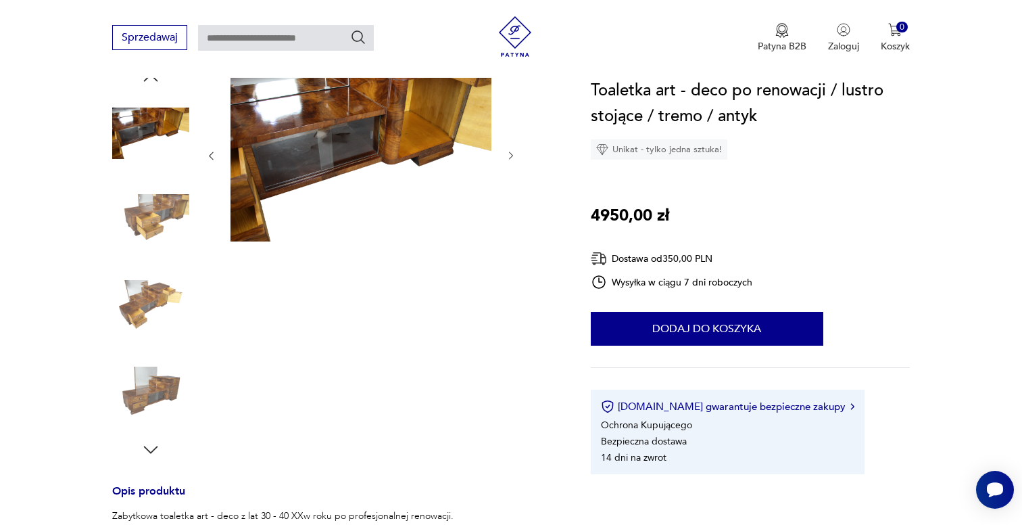
click at [507, 261] on div at bounding box center [361, 264] width 311 height 392
click at [215, 157] on icon "button" at bounding box center [211, 155] width 11 height 11
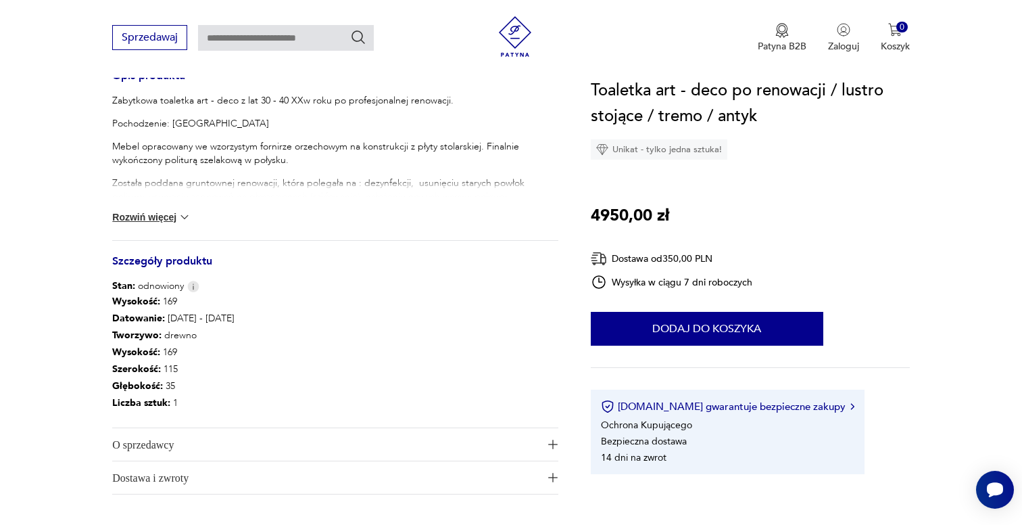
scroll to position [556, 0]
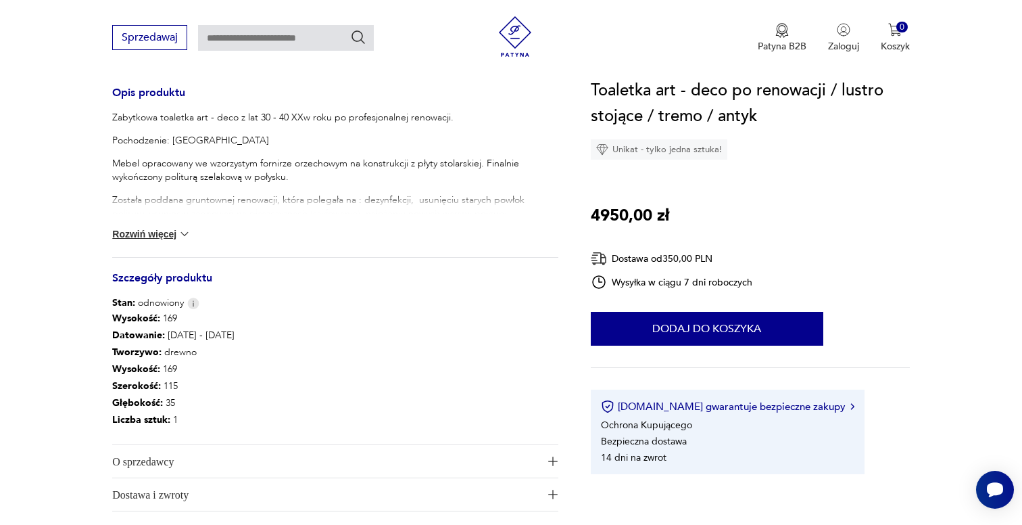
click at [154, 230] on button "Rozwiń więcej" at bounding box center [151, 234] width 78 height 14
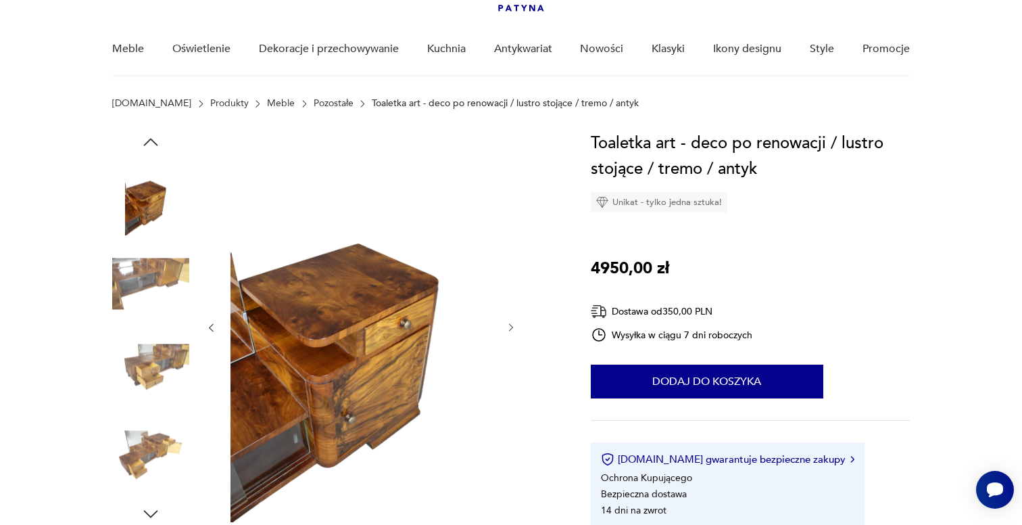
scroll to position [132, 0]
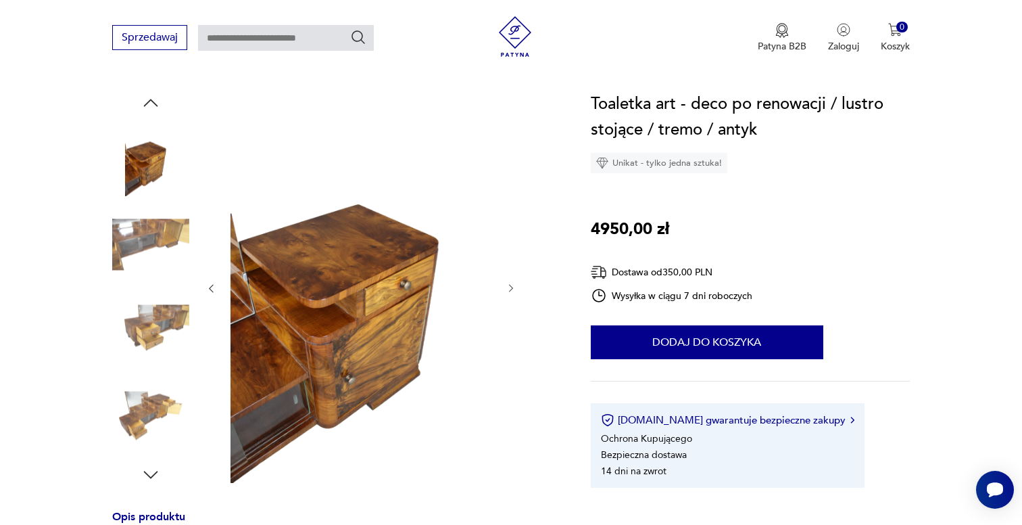
click at [509, 286] on icon "button" at bounding box center [511, 288] width 11 height 11
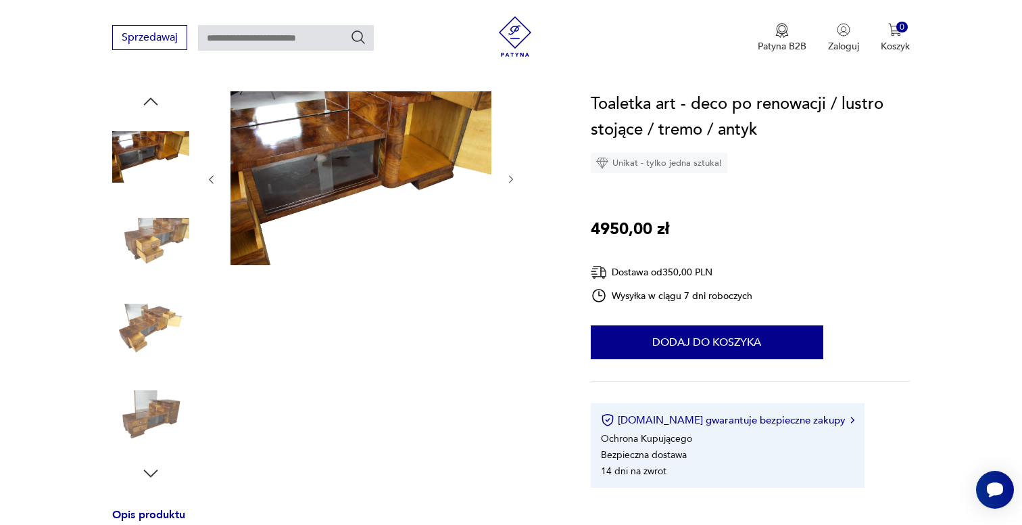
click at [509, 287] on div at bounding box center [361, 287] width 311 height 392
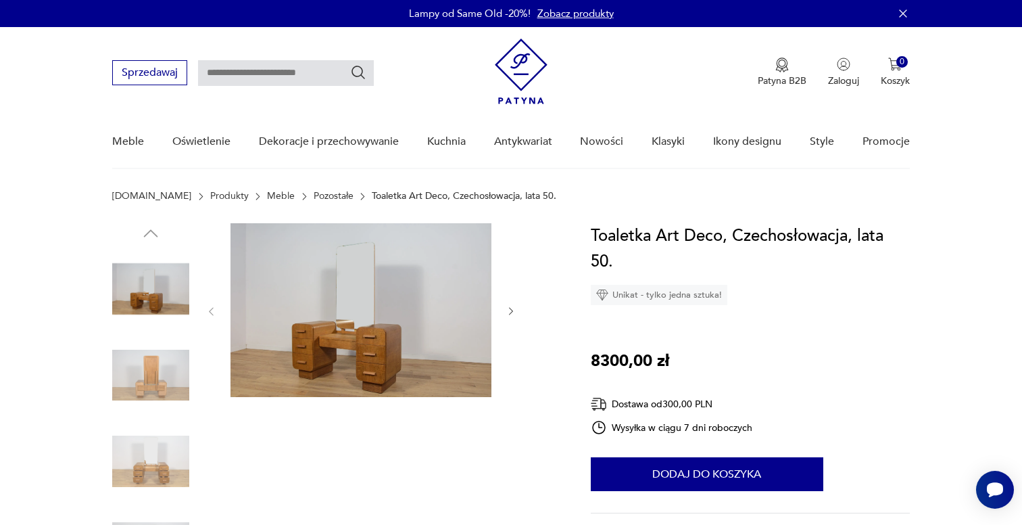
click at [393, 318] on img at bounding box center [361, 310] width 261 height 174
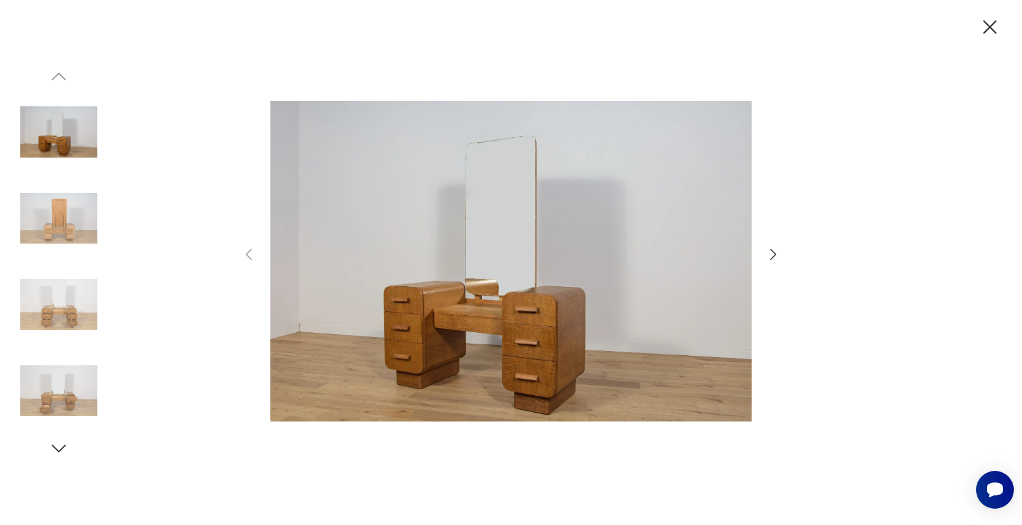
click at [769, 258] on icon "button" at bounding box center [773, 254] width 16 height 16
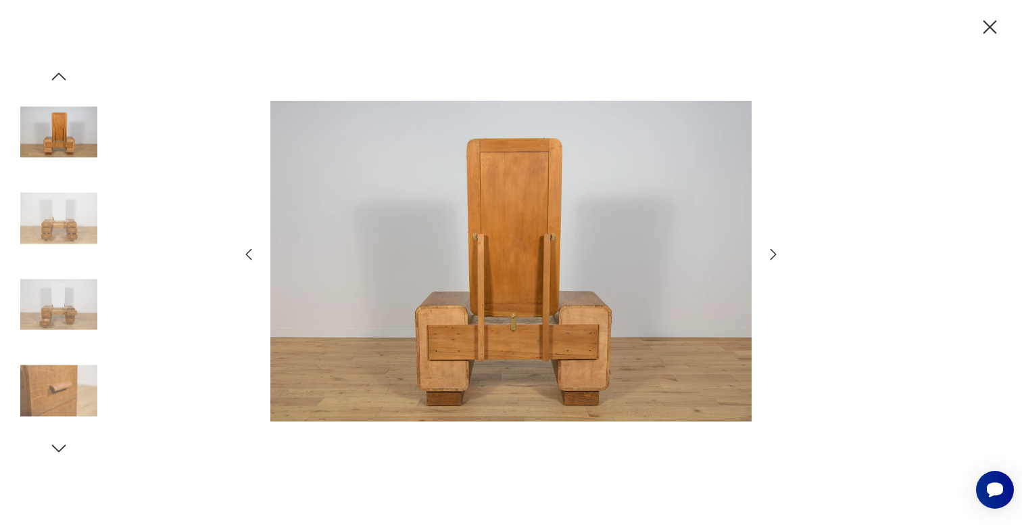
click at [769, 258] on icon "button" at bounding box center [773, 254] width 16 height 16
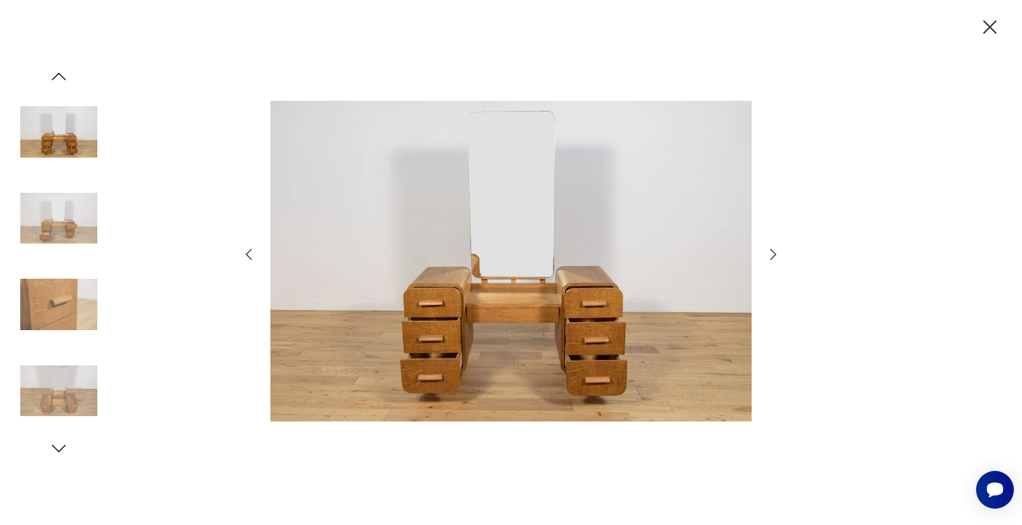
click at [769, 258] on icon "button" at bounding box center [773, 254] width 16 height 16
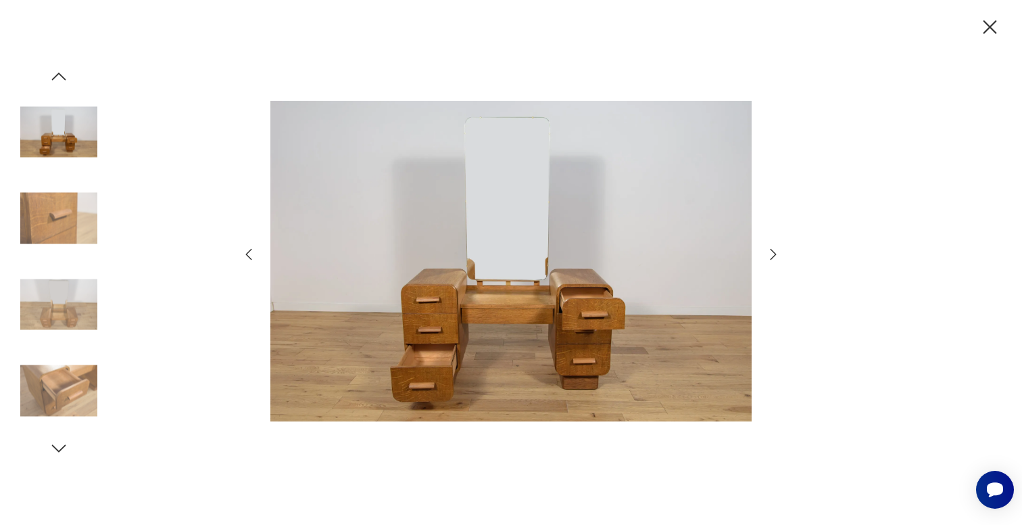
click at [769, 258] on icon "button" at bounding box center [773, 254] width 16 height 16
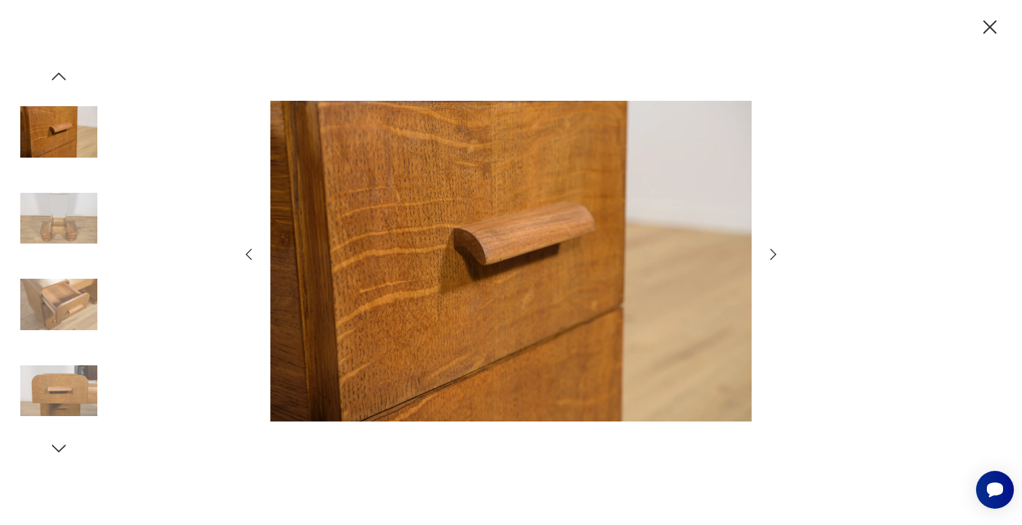
click at [988, 18] on icon "button" at bounding box center [990, 28] width 24 height 24
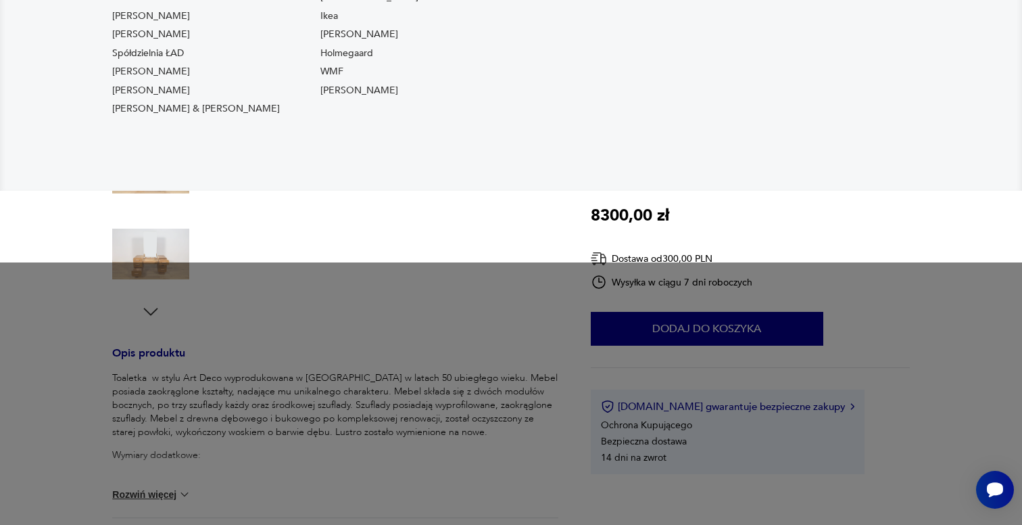
scroll to position [477, 0]
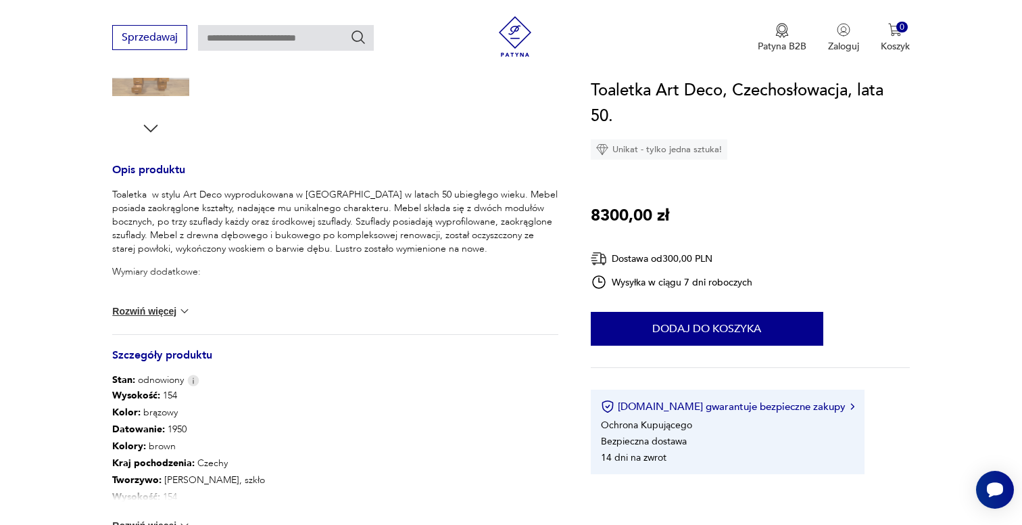
click at [179, 308] on img at bounding box center [185, 311] width 14 height 14
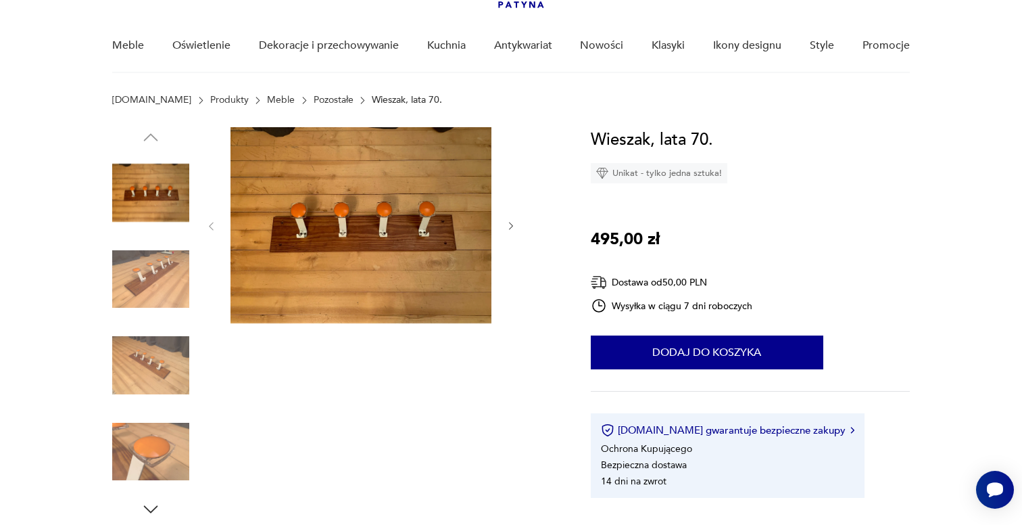
scroll to position [126, 0]
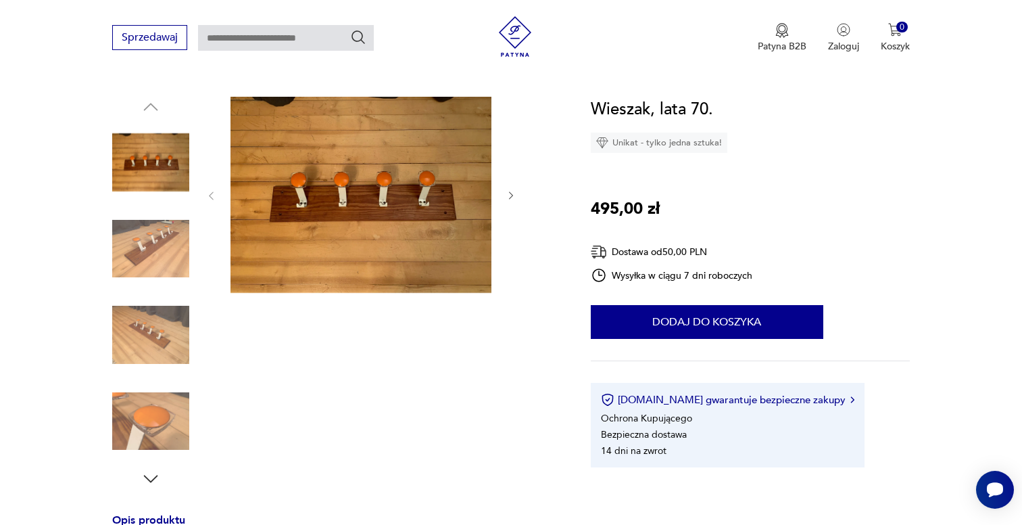
click at [402, 185] on img at bounding box center [361, 195] width 261 height 196
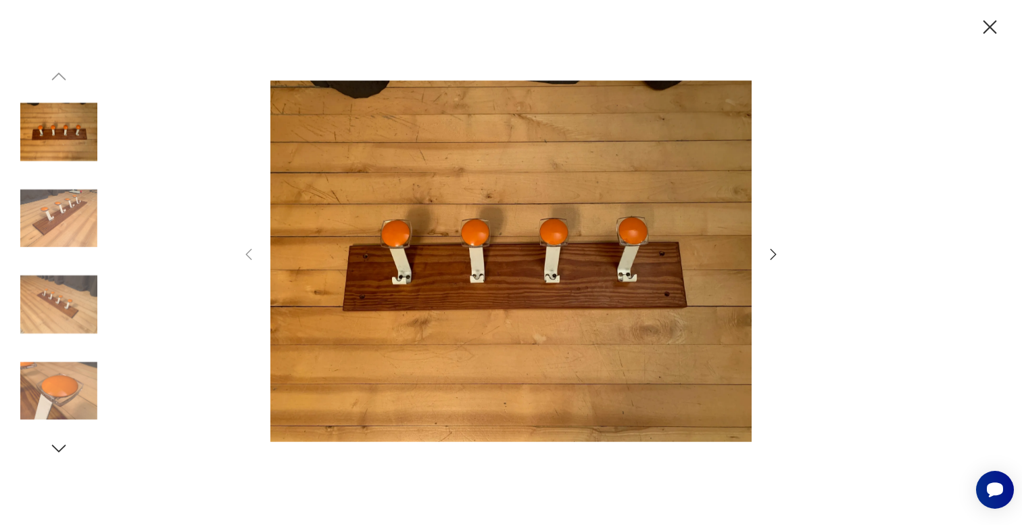
click at [770, 257] on icon "button" at bounding box center [773, 254] width 16 height 16
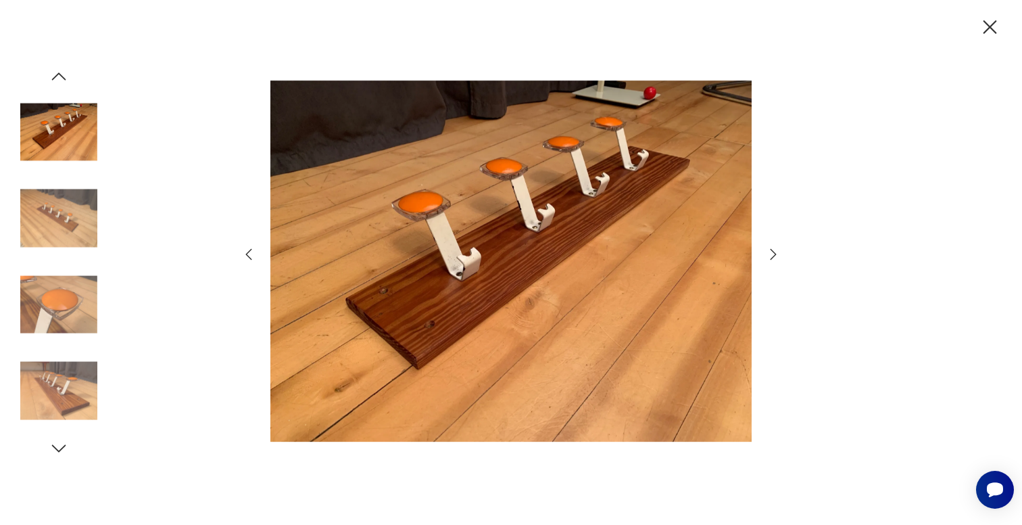
click at [770, 257] on icon "button" at bounding box center [773, 254] width 16 height 16
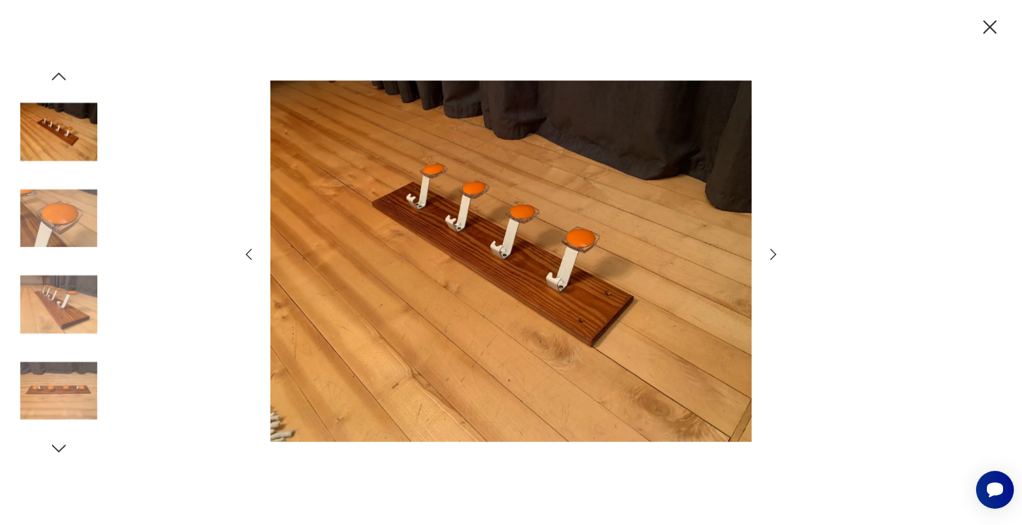
click at [770, 257] on icon "button" at bounding box center [773, 254] width 16 height 16
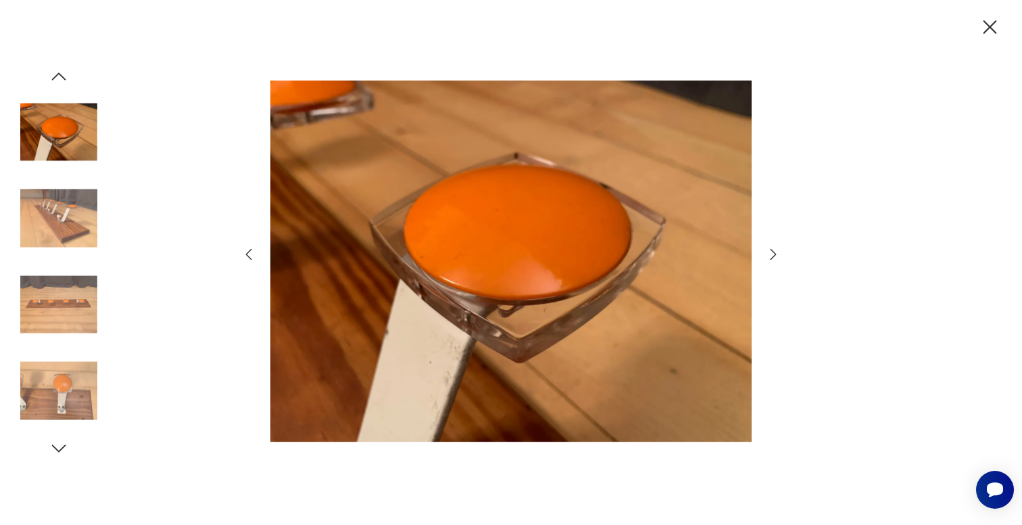
click at [770, 257] on icon "button" at bounding box center [773, 254] width 16 height 16
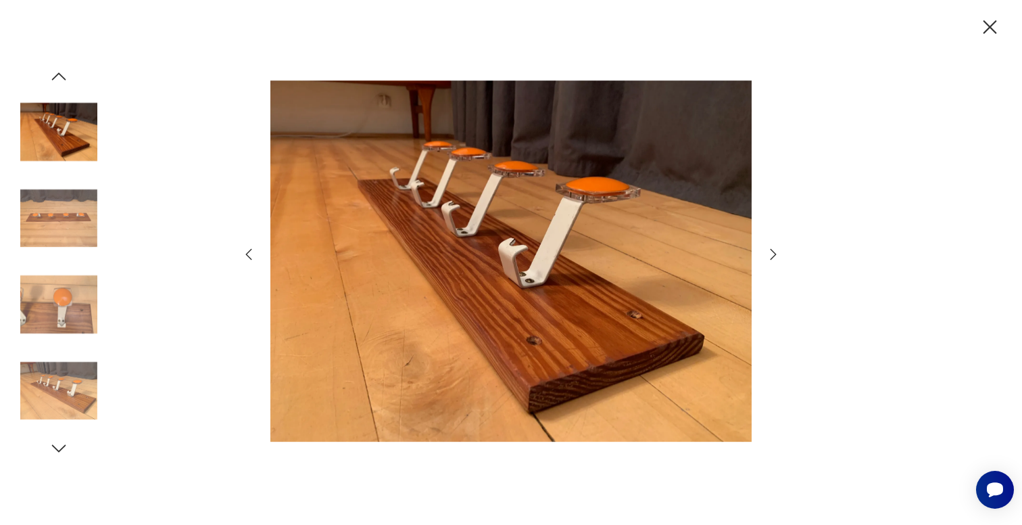
click at [771, 256] on icon "button" at bounding box center [773, 254] width 16 height 16
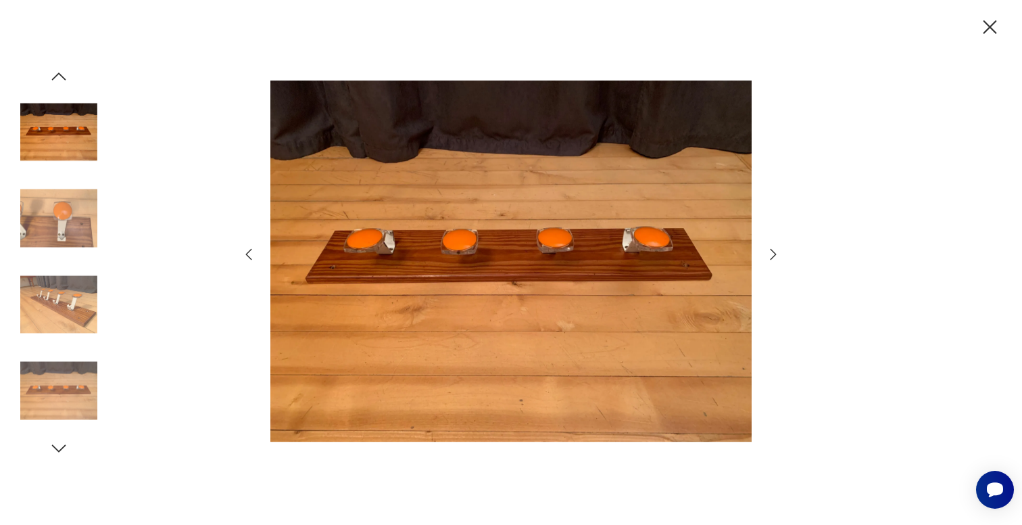
click at [992, 26] on icon "button" at bounding box center [990, 28] width 24 height 24
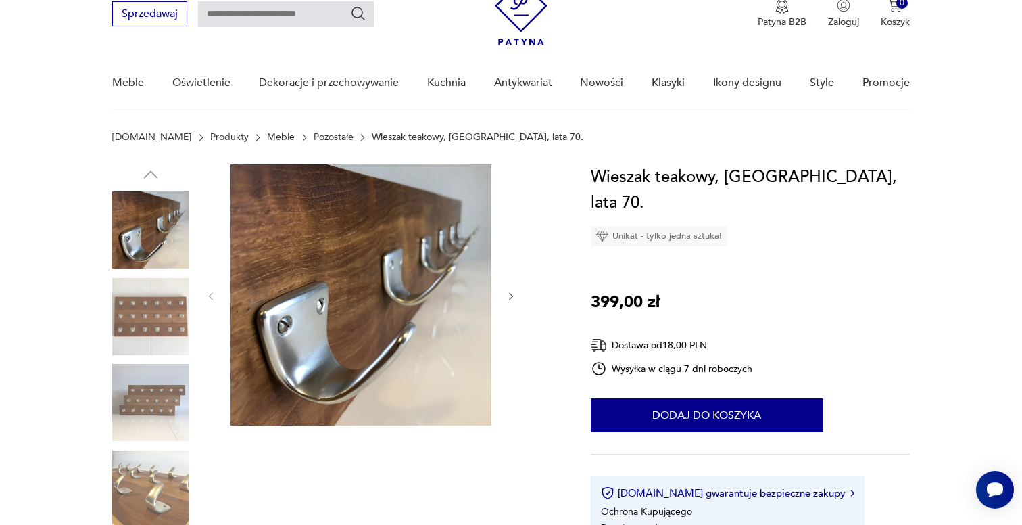
scroll to position [69, 0]
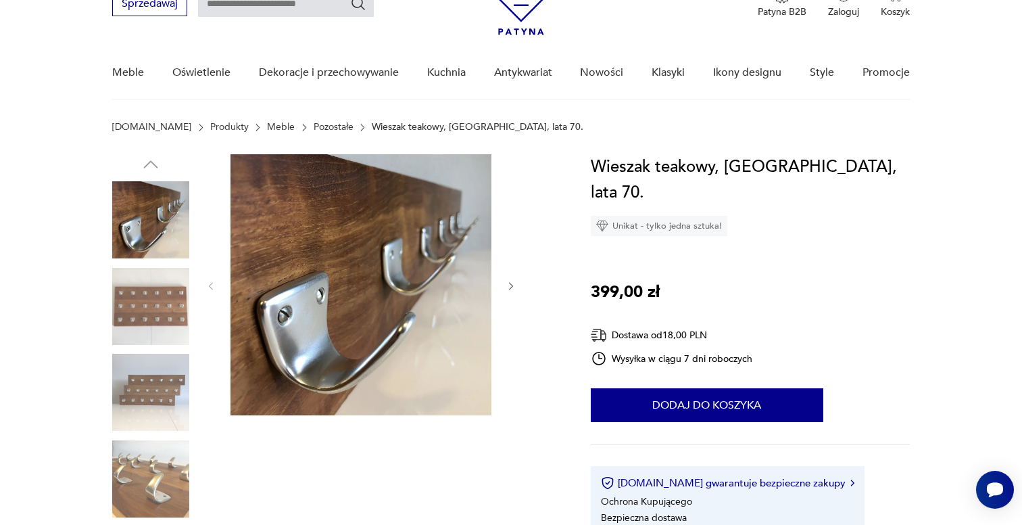
click at [403, 291] on img at bounding box center [361, 284] width 261 height 261
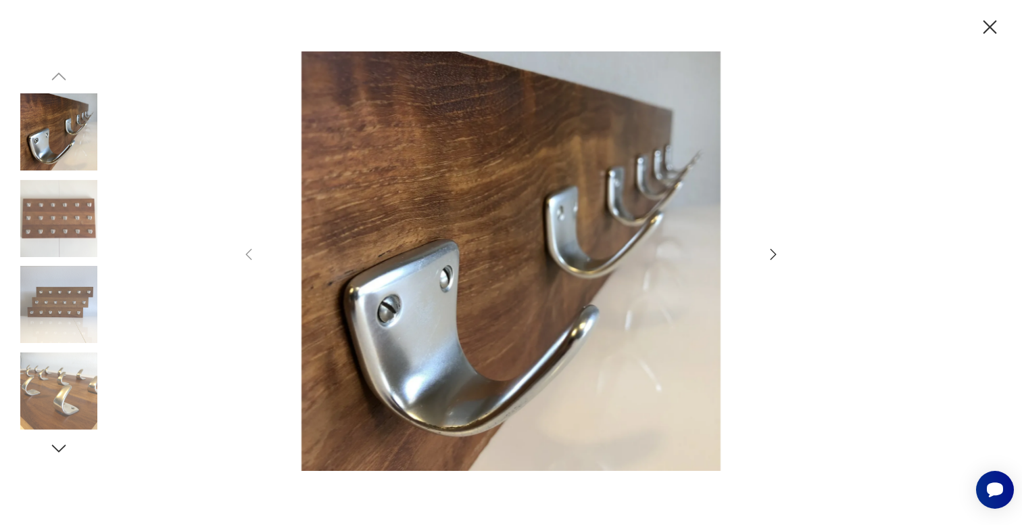
click at [775, 259] on icon "button" at bounding box center [773, 254] width 16 height 16
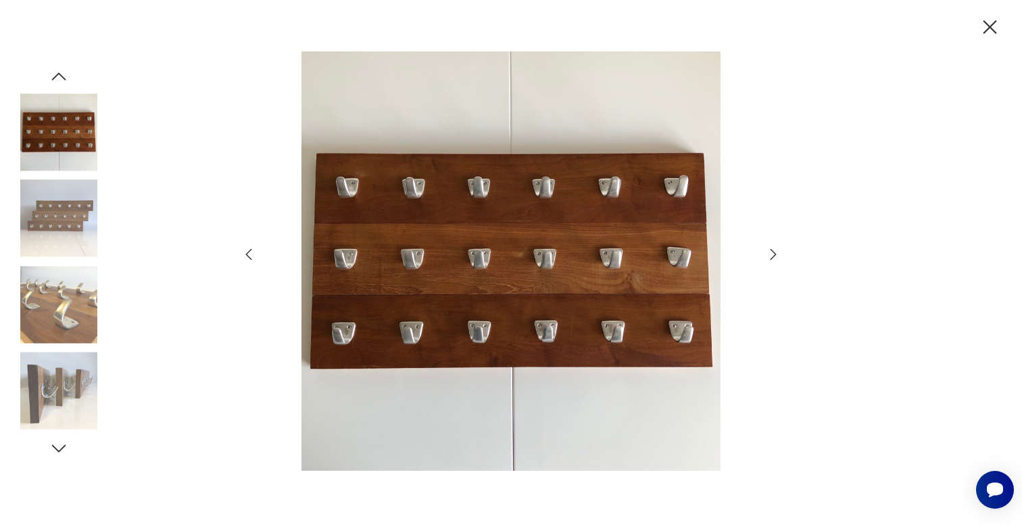
click at [773, 258] on icon "button" at bounding box center [773, 254] width 16 height 16
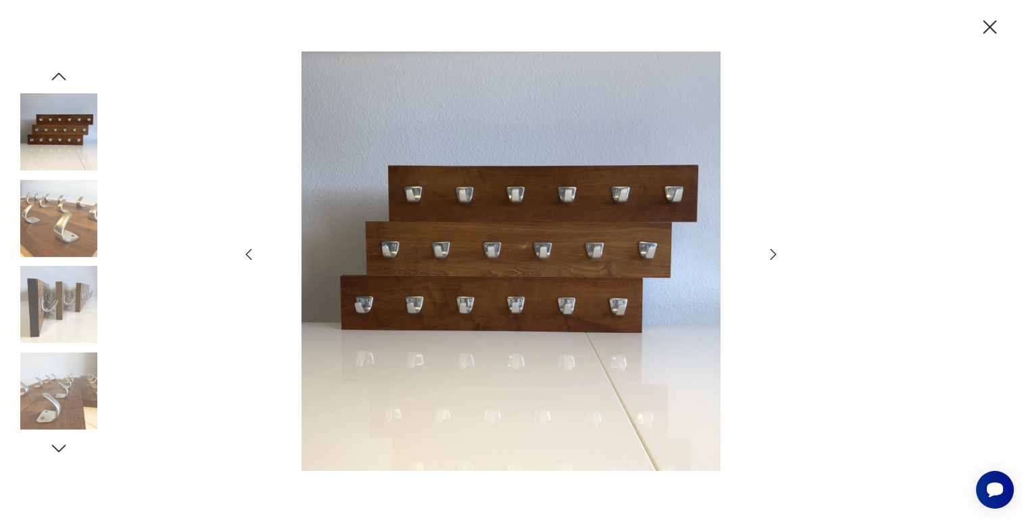
click at [773, 258] on icon "button" at bounding box center [773, 254] width 16 height 16
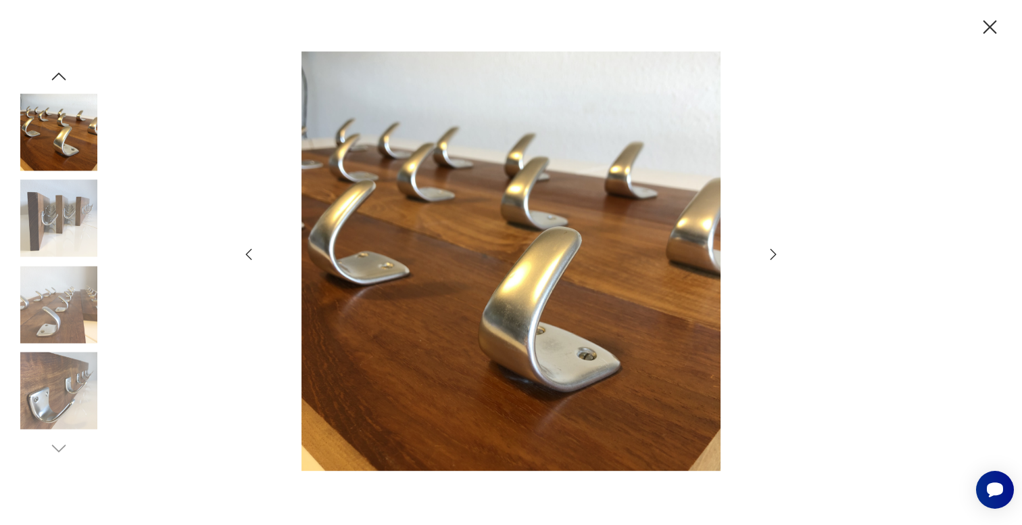
click at [773, 258] on icon "button" at bounding box center [773, 254] width 16 height 16
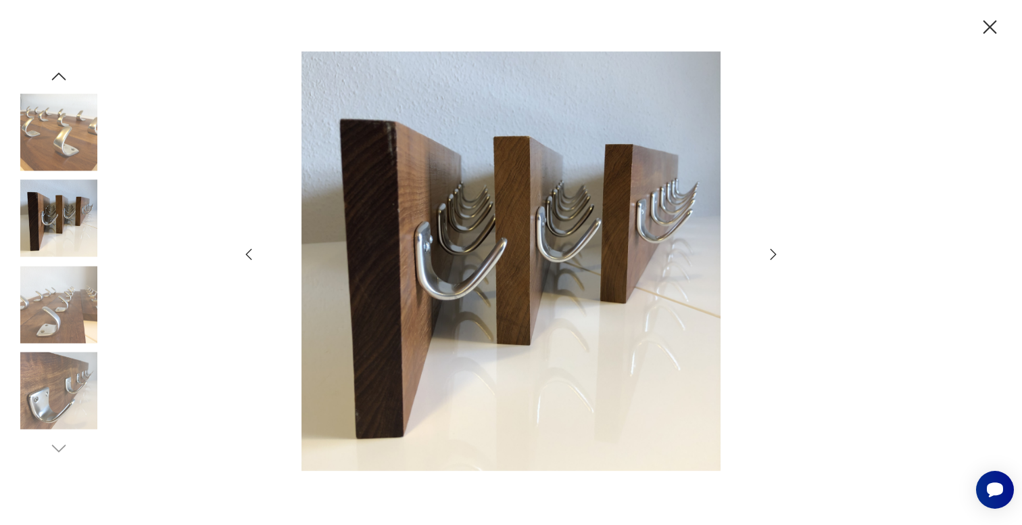
click at [773, 258] on icon "button" at bounding box center [773, 254] width 16 height 16
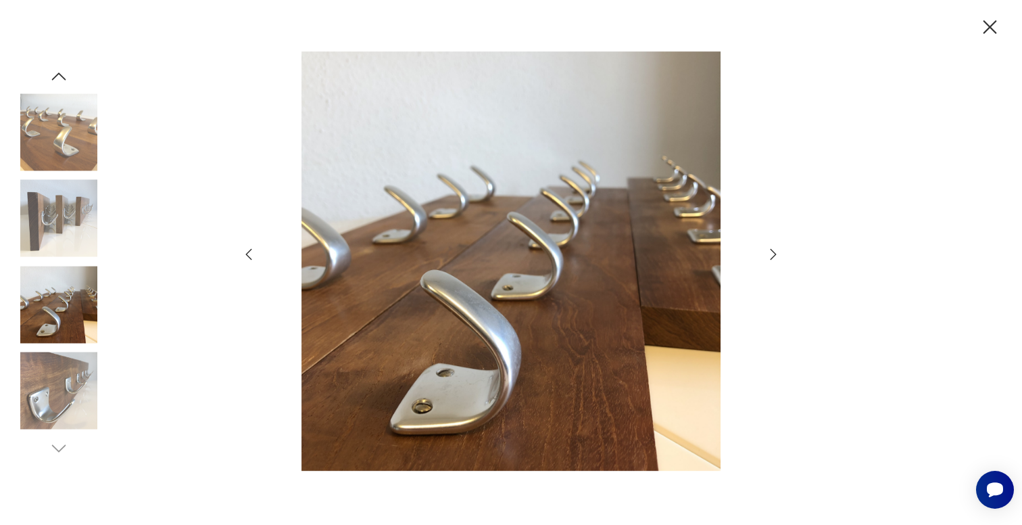
click at [773, 258] on icon "button" at bounding box center [773, 254] width 16 height 16
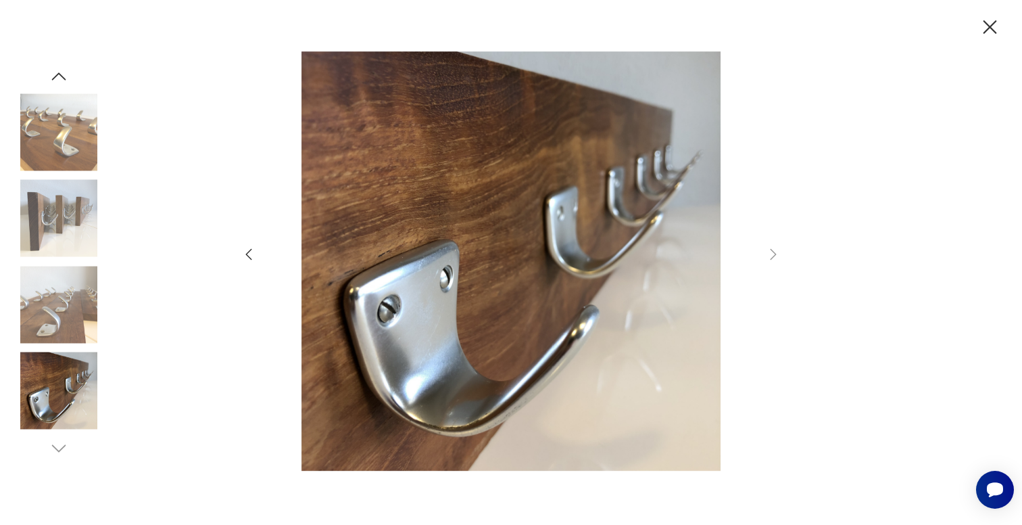
click at [984, 28] on icon "button" at bounding box center [990, 28] width 24 height 24
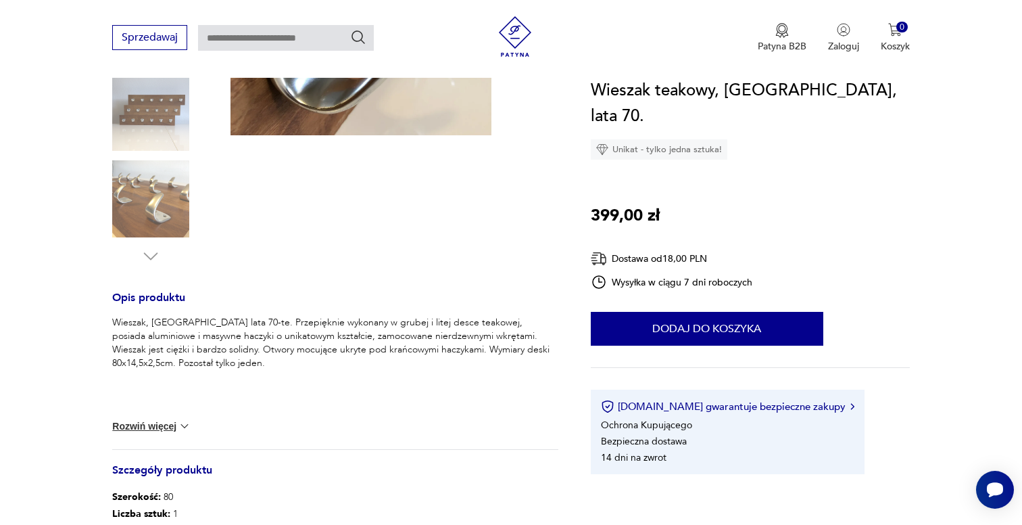
scroll to position [369, 0]
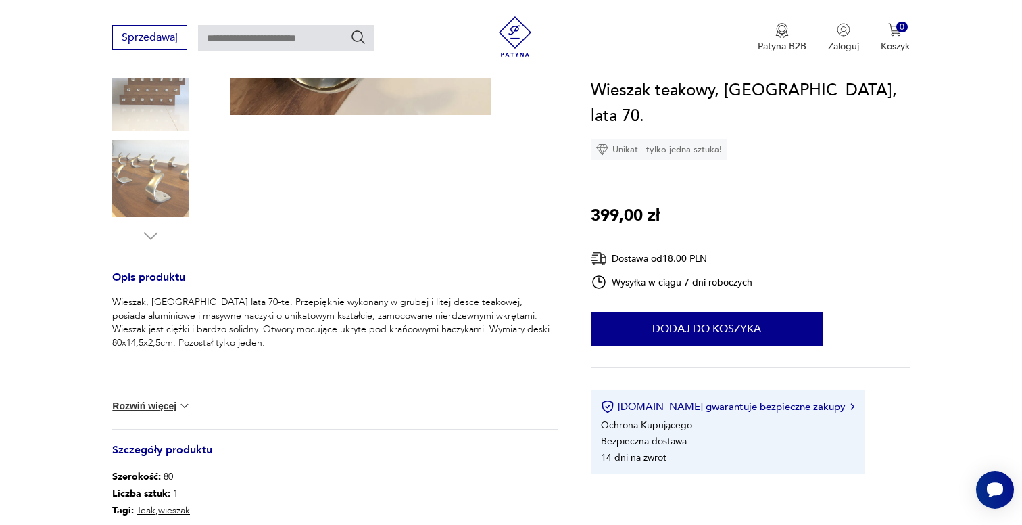
click at [161, 401] on button "Rozwiń więcej" at bounding box center [151, 406] width 78 height 14
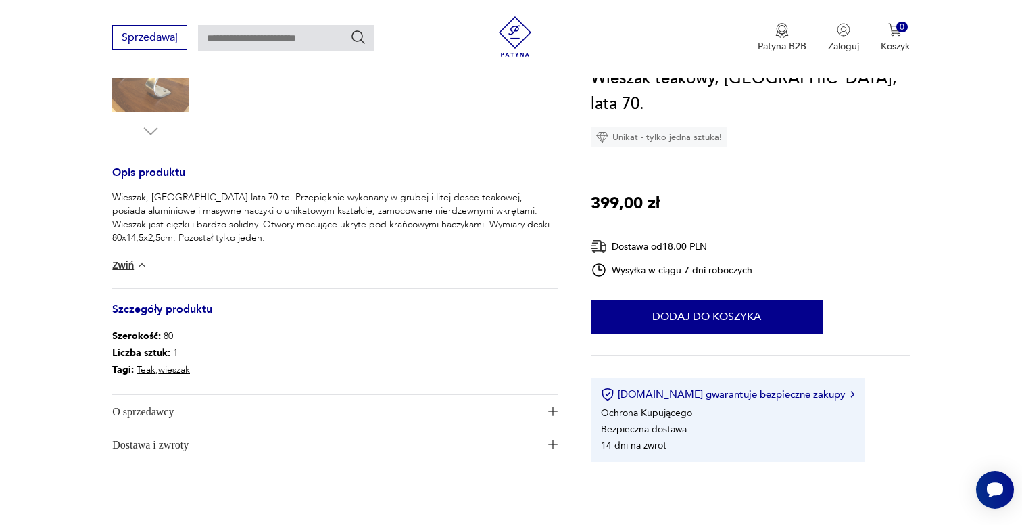
scroll to position [509, 0]
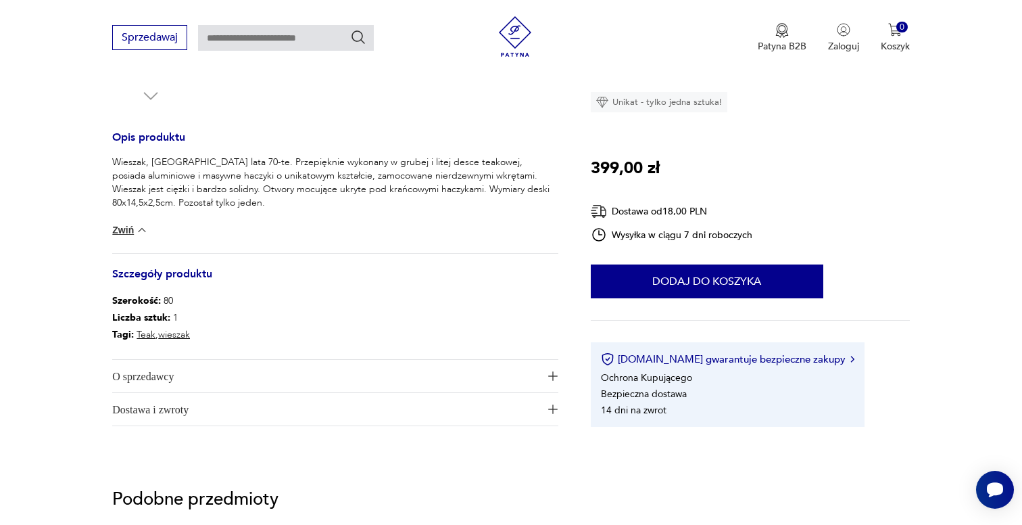
click at [127, 225] on button "Zwiń" at bounding box center [130, 230] width 36 height 14
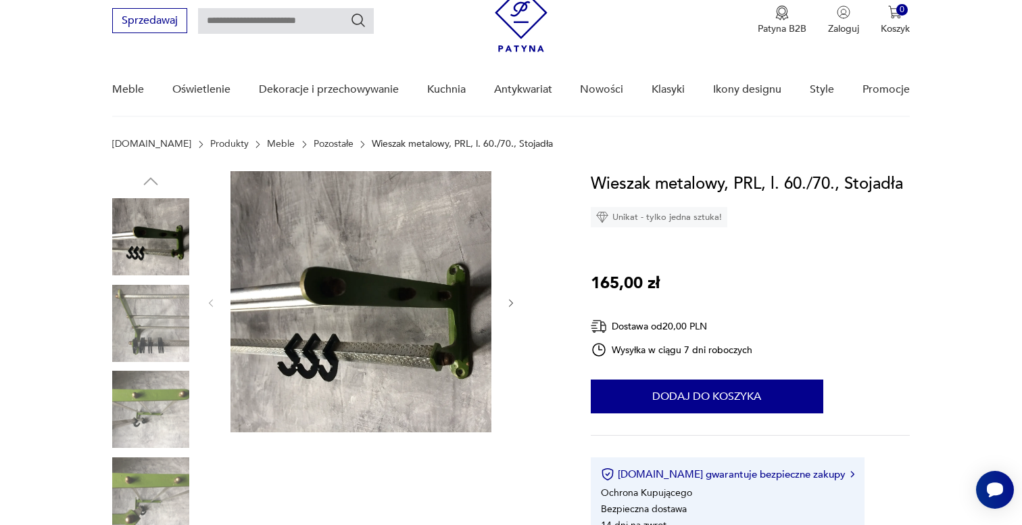
scroll to position [65, 0]
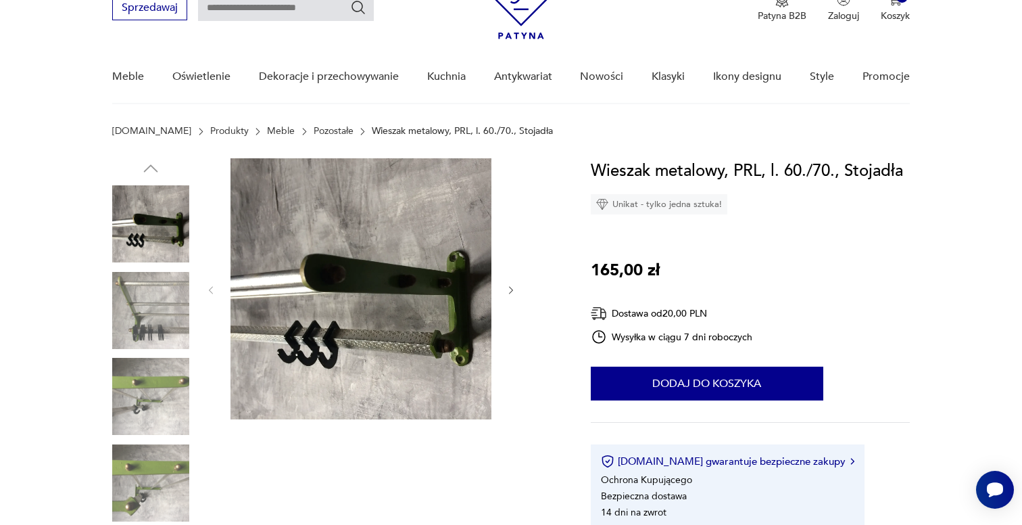
click at [322, 254] on img at bounding box center [361, 288] width 261 height 261
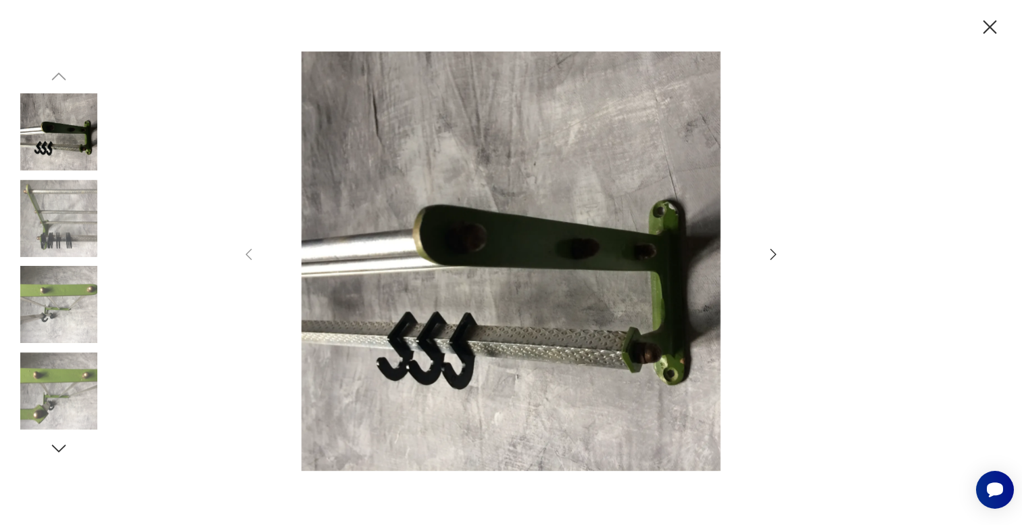
click at [771, 248] on icon "button" at bounding box center [773, 254] width 16 height 16
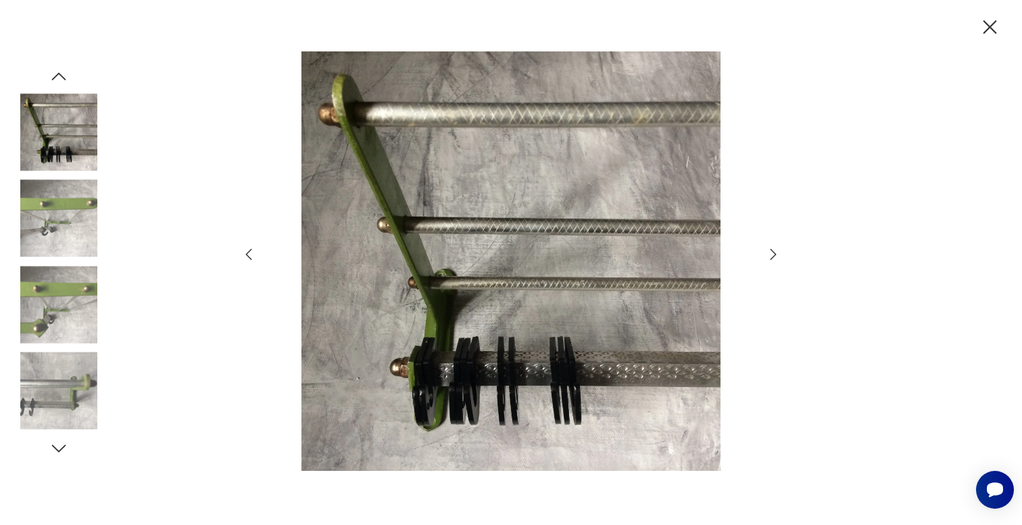
click at [771, 248] on icon "button" at bounding box center [773, 254] width 16 height 16
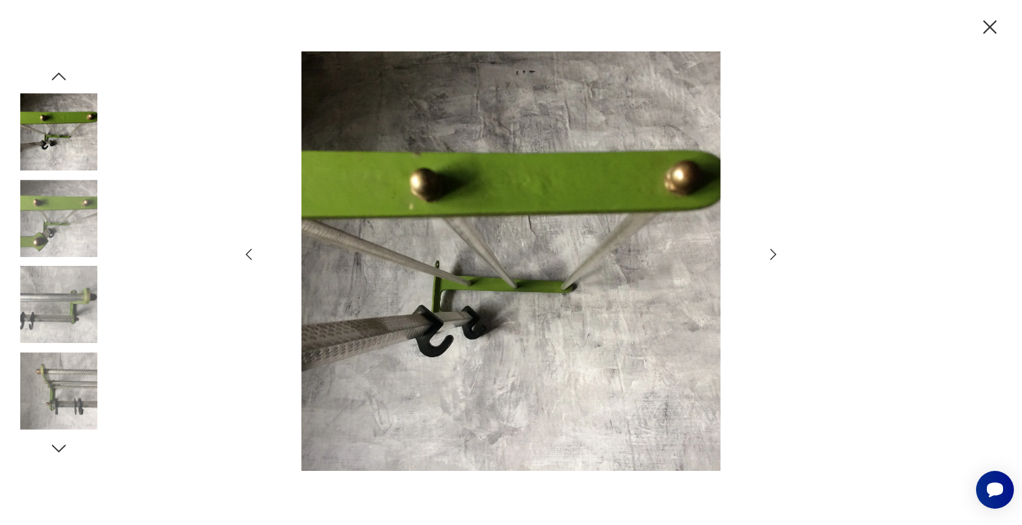
click at [771, 249] on icon "button" at bounding box center [773, 254] width 16 height 16
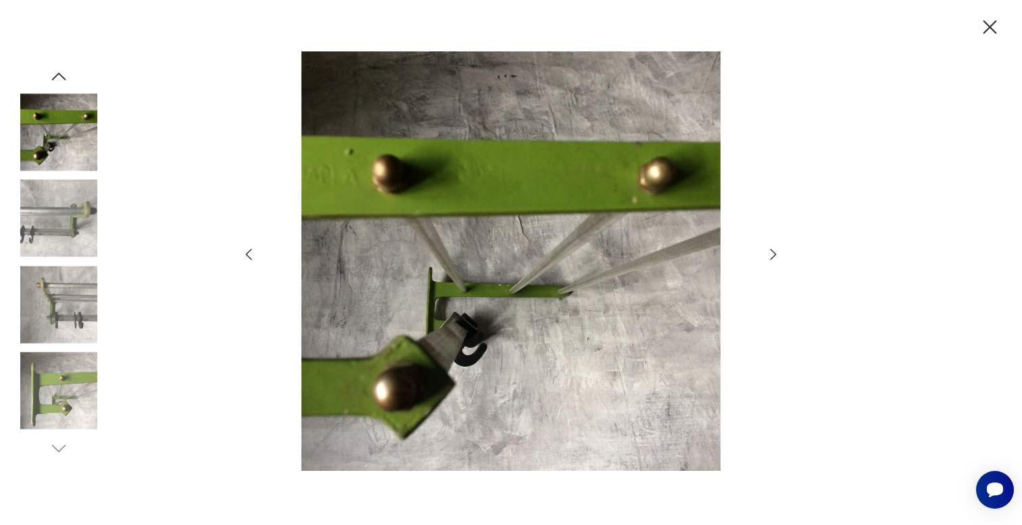
click at [771, 249] on icon "button" at bounding box center [774, 254] width 6 height 11
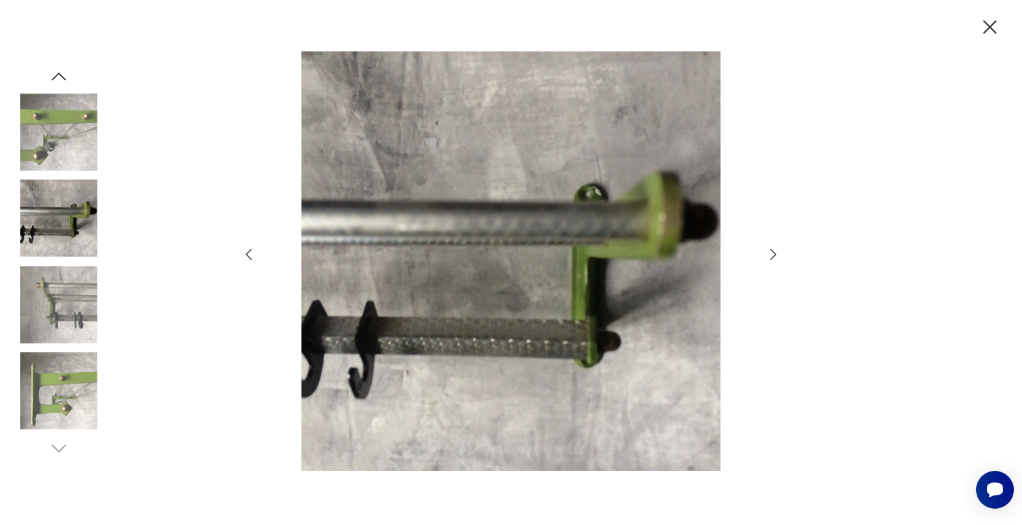
click at [771, 249] on icon "button" at bounding box center [774, 254] width 6 height 11
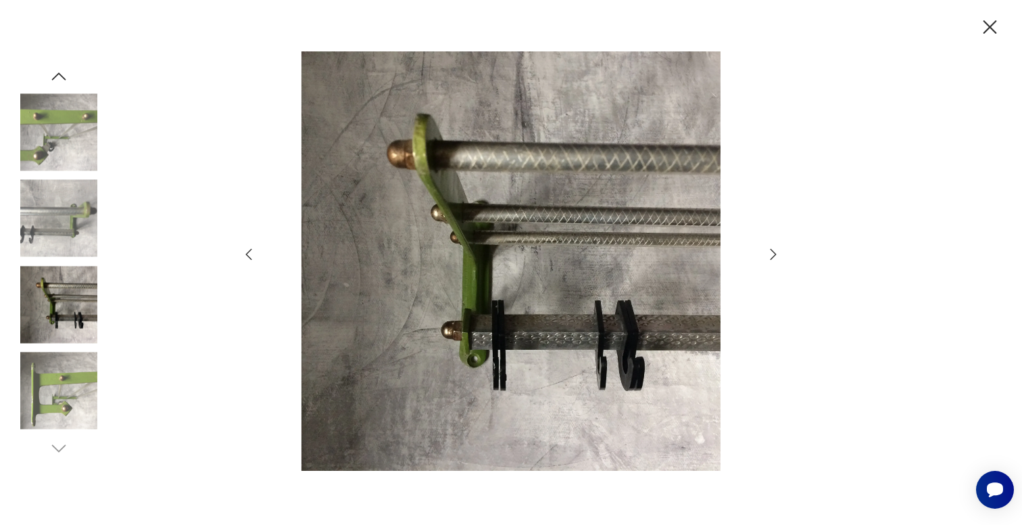
click at [771, 249] on icon "button" at bounding box center [774, 254] width 6 height 11
